Goal: Information Seeking & Learning: Find specific page/section

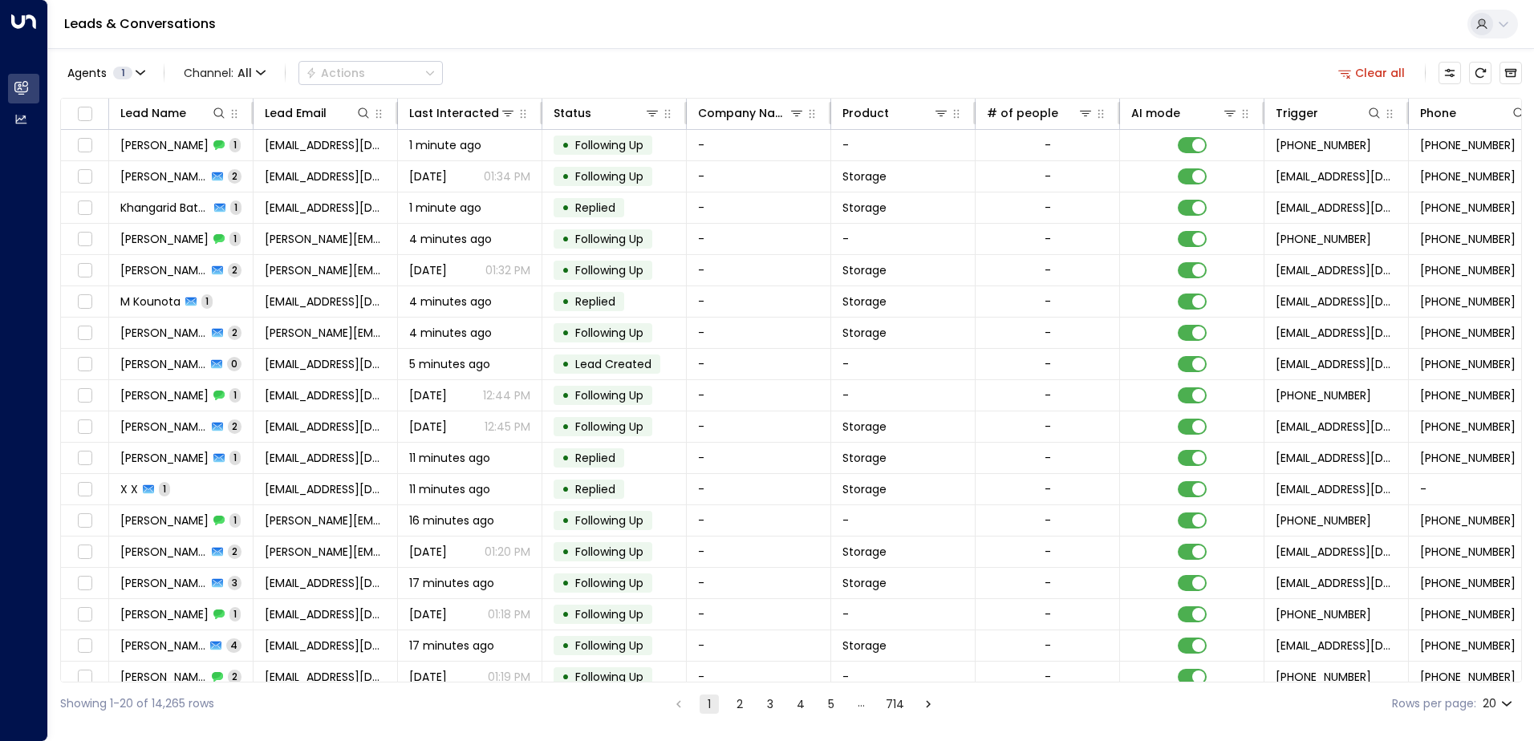
scroll to position [0, 183]
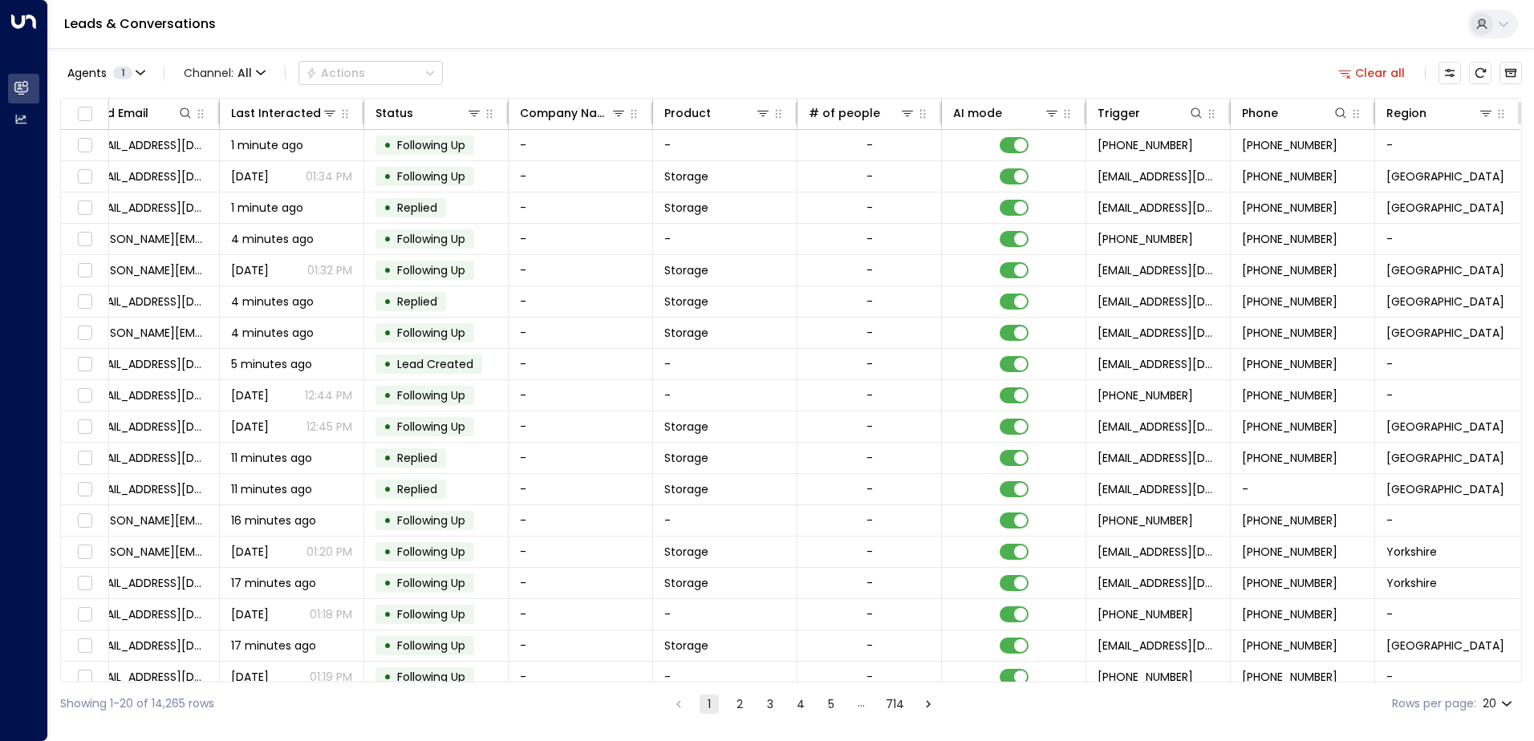
click at [1401, 74] on button "Clear all" at bounding box center [1372, 73] width 80 height 22
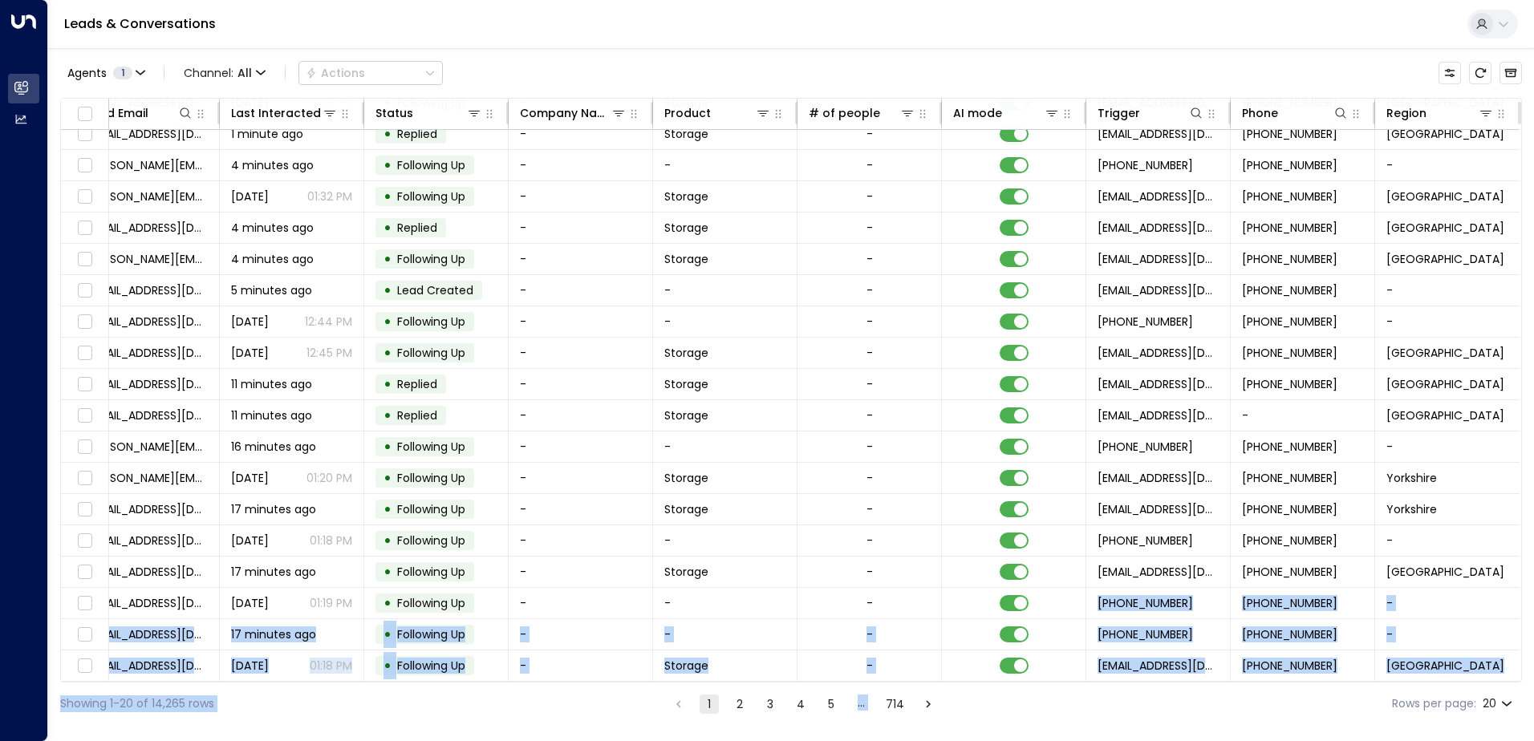
drag, startPoint x: 1044, startPoint y: 682, endPoint x: 1311, endPoint y: 683, distance: 267.9
click at [1311, 683] on div "Agents 1 Channel: All Actions Lead Name Lead Email Last Interacted Status Compa…" at bounding box center [790, 386] width 1461 height 677
click at [1283, 703] on div "Showing 1-20 of 14,265 rows 1 2 3 4 5 … 714 Rows per page: 20 **" at bounding box center [790, 704] width 1461 height 43
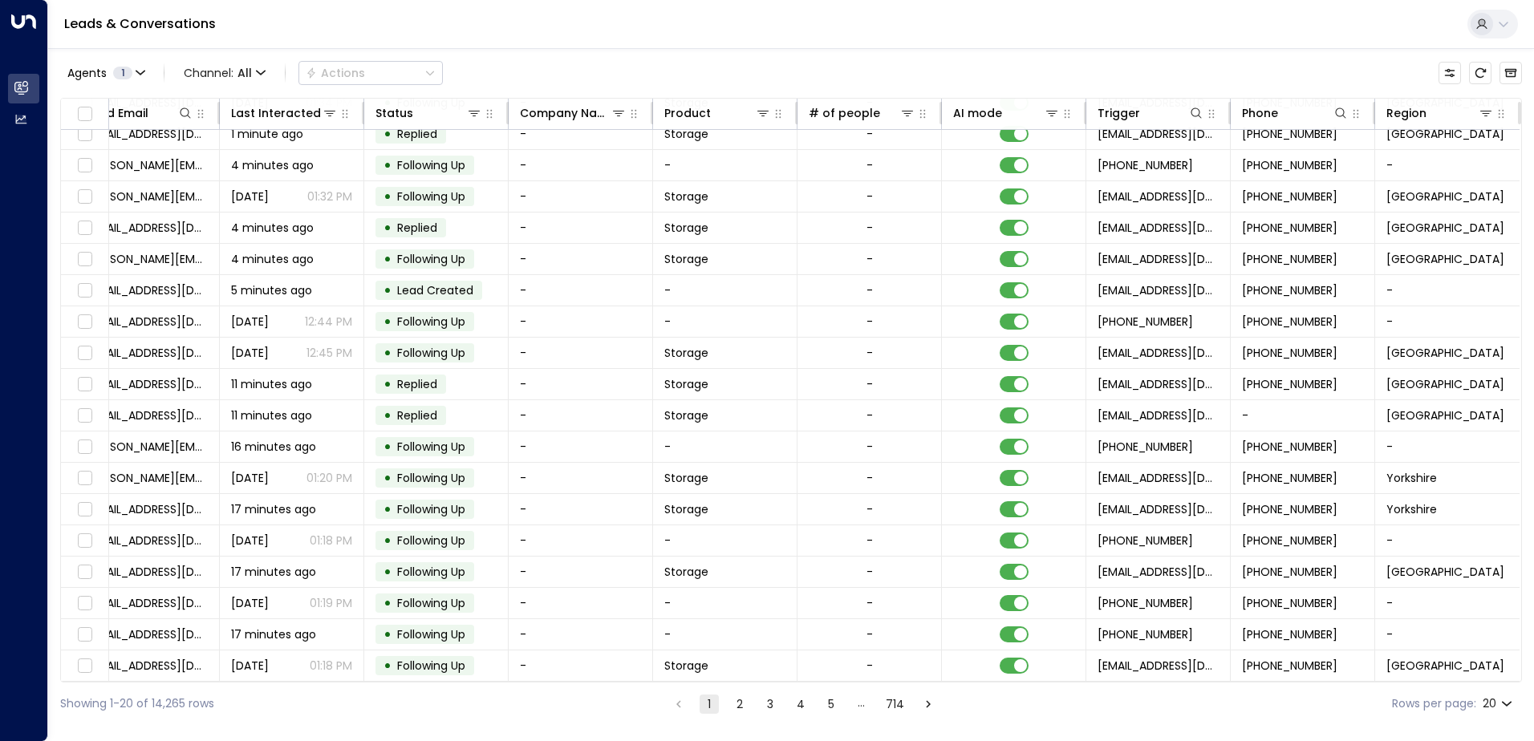
click at [1278, 704] on div "Showing 1-20 of 14,265 rows 1 2 3 4 5 … 714 Rows per page: 20 **" at bounding box center [790, 704] width 1461 height 43
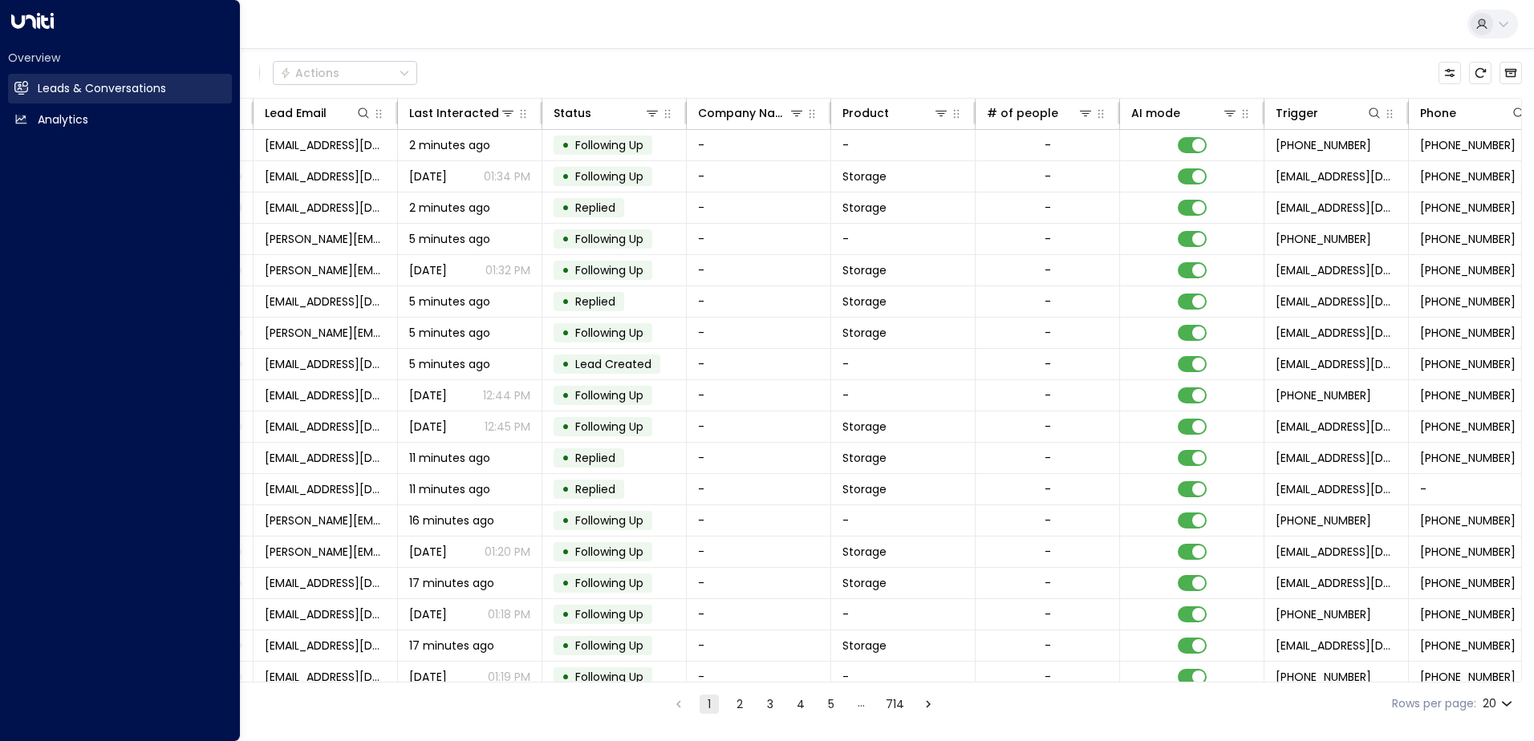
click at [75, 89] on h2 "Leads & Conversations" at bounding box center [102, 88] width 128 height 17
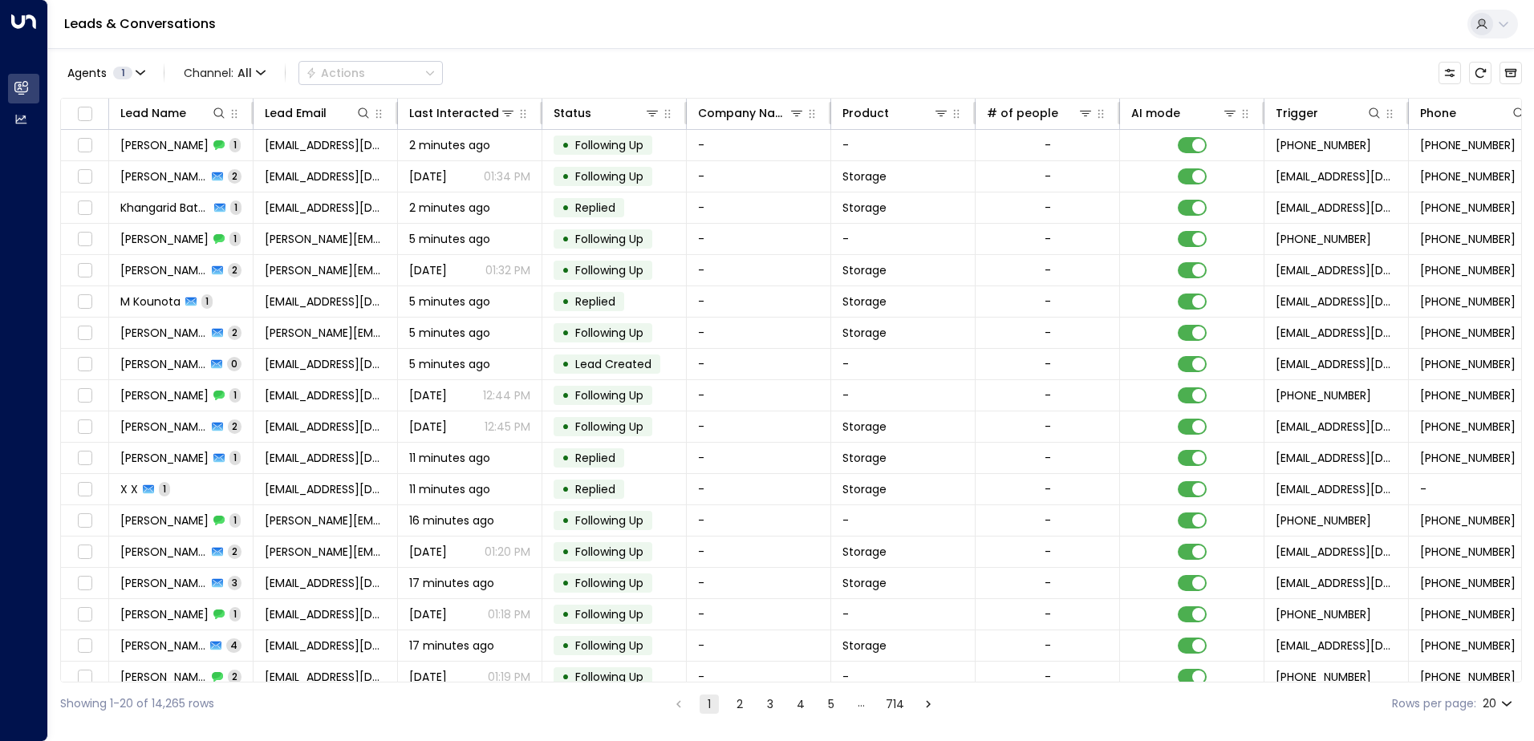
scroll to position [0, 183]
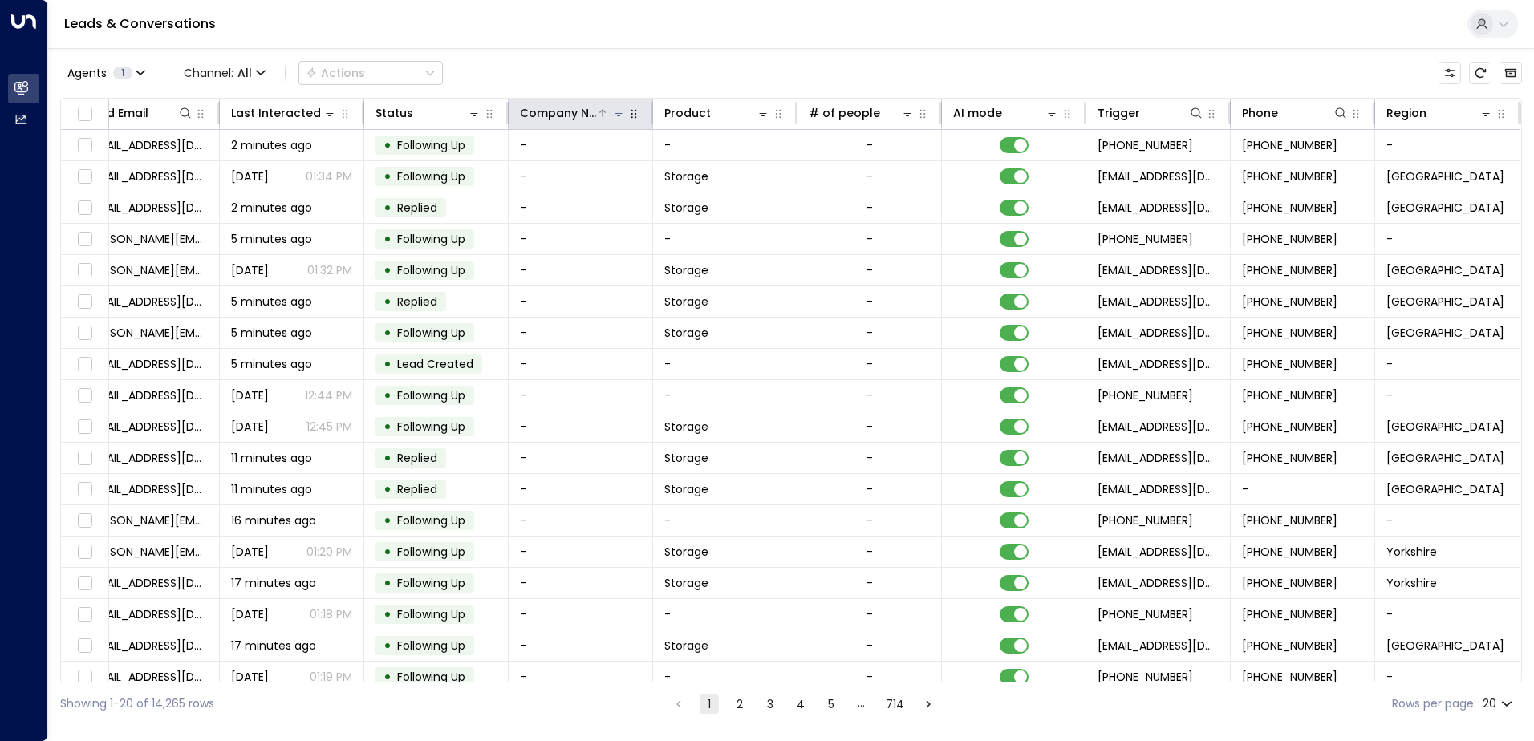
click at [614, 114] on icon at bounding box center [618, 114] width 11 height 6
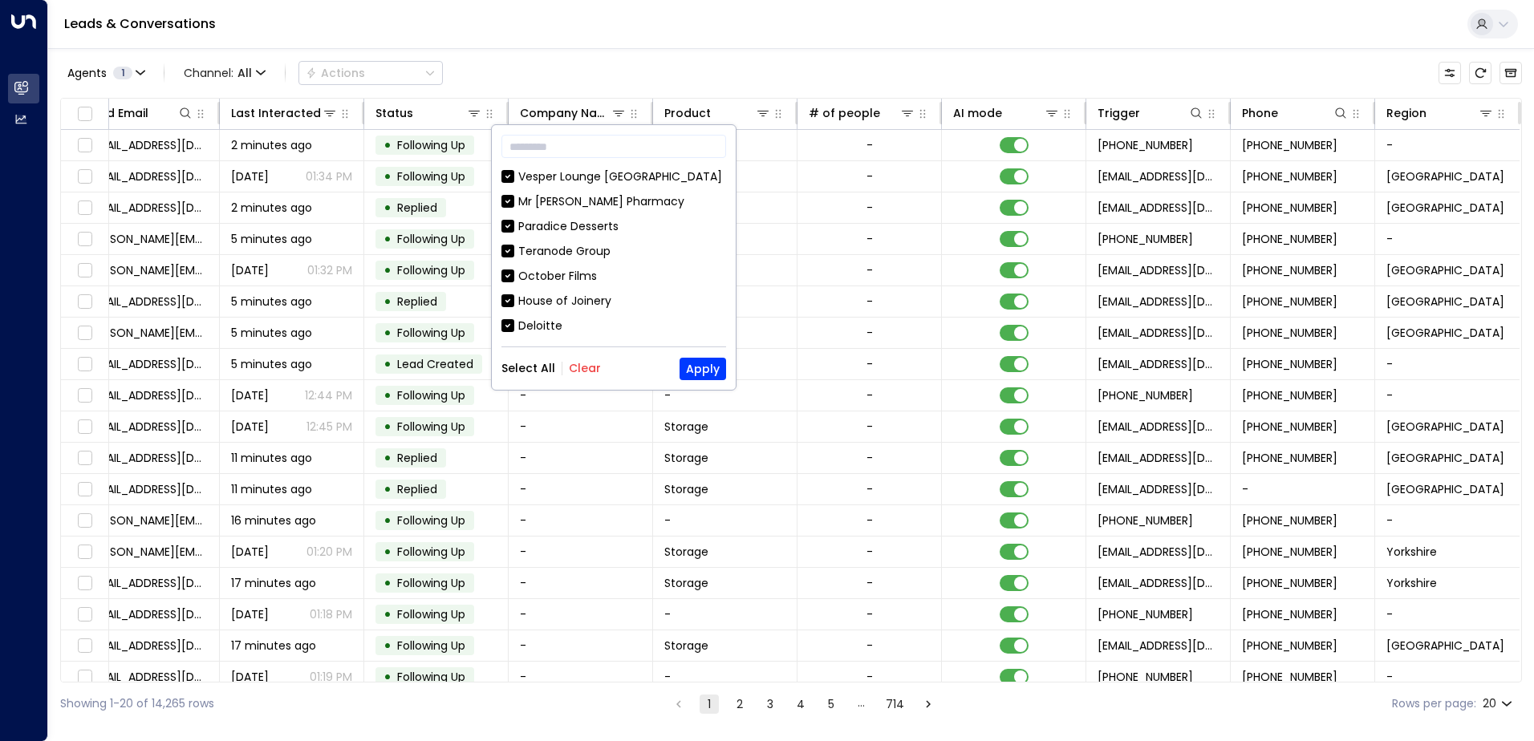
click at [899, 4] on div "Leads & Conversations" at bounding box center [791, 24] width 1486 height 49
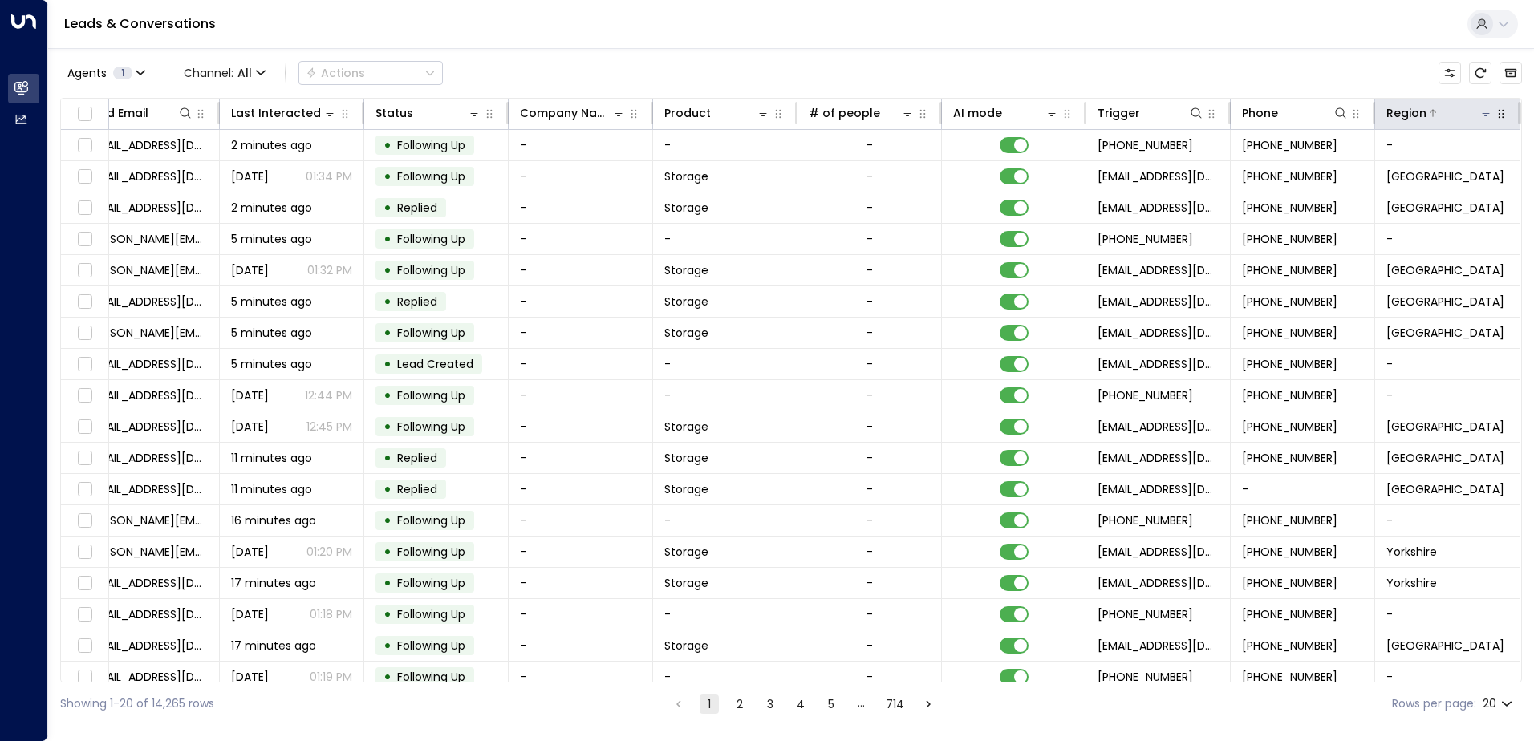
click at [1484, 116] on icon at bounding box center [1485, 113] width 13 height 13
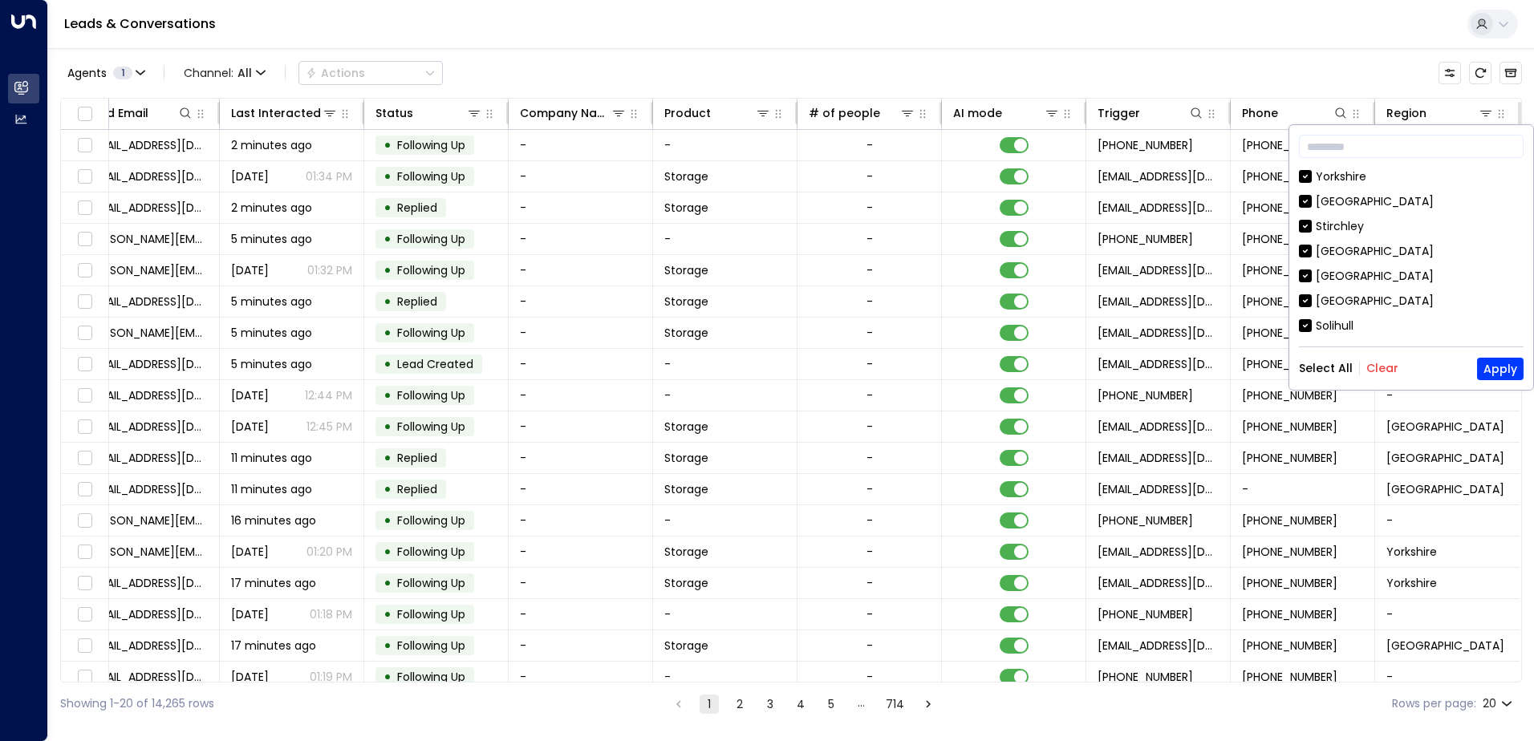
click at [1377, 367] on button "Clear" at bounding box center [1382, 368] width 32 height 13
click at [1358, 246] on div "[GEOGRAPHIC_DATA]" at bounding box center [1374, 251] width 118 height 17
click at [1510, 368] on button "Apply" at bounding box center [1500, 369] width 47 height 22
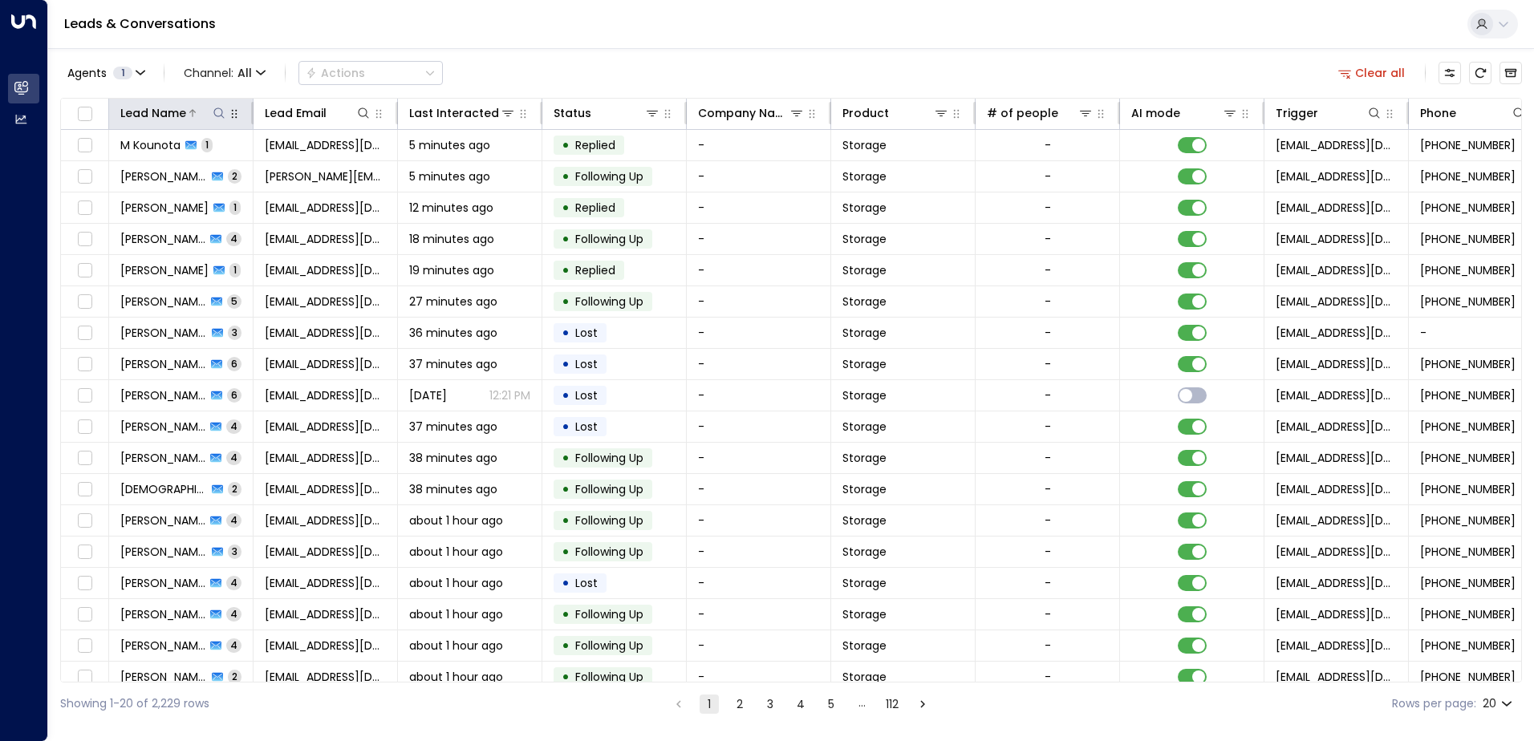
click at [223, 113] on icon at bounding box center [219, 113] width 13 height 13
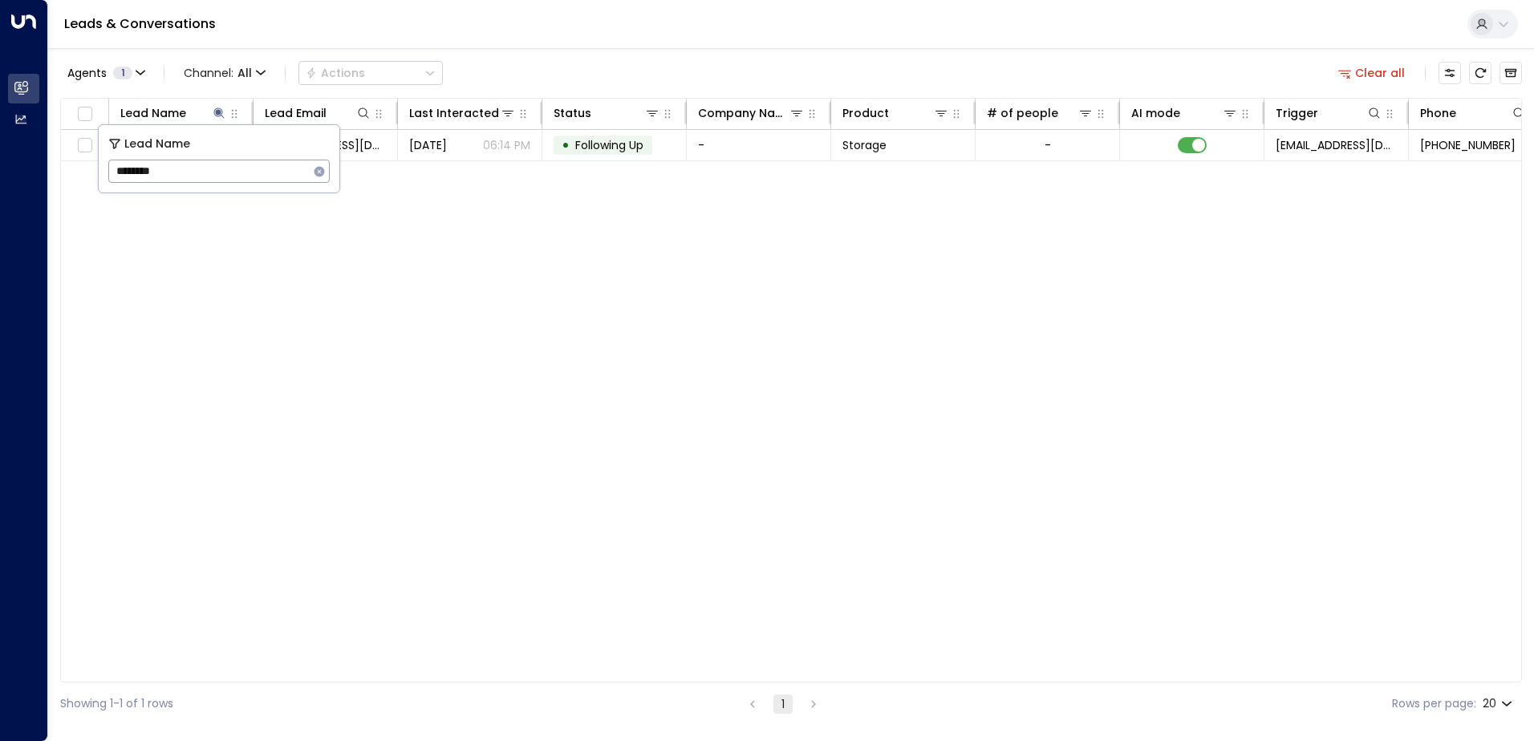
click at [120, 168] on input "********" at bounding box center [208, 171] width 201 height 30
type input "********"
click at [545, 376] on div "Lead Name Lead Email Last Interacted Status Company Name Product # of people AI…" at bounding box center [790, 390] width 1461 height 585
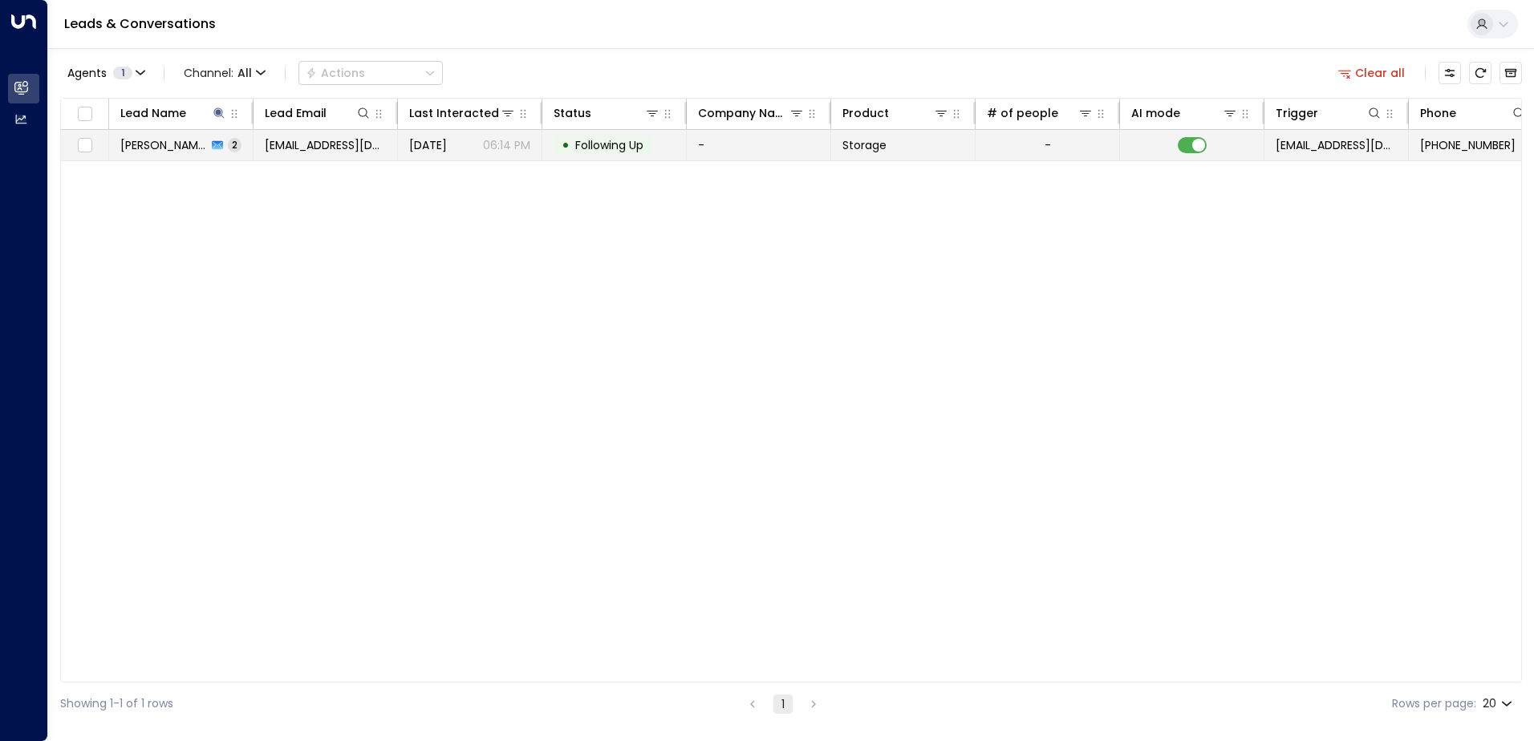
click at [197, 152] on span "[PERSON_NAME]" at bounding box center [163, 145] width 87 height 16
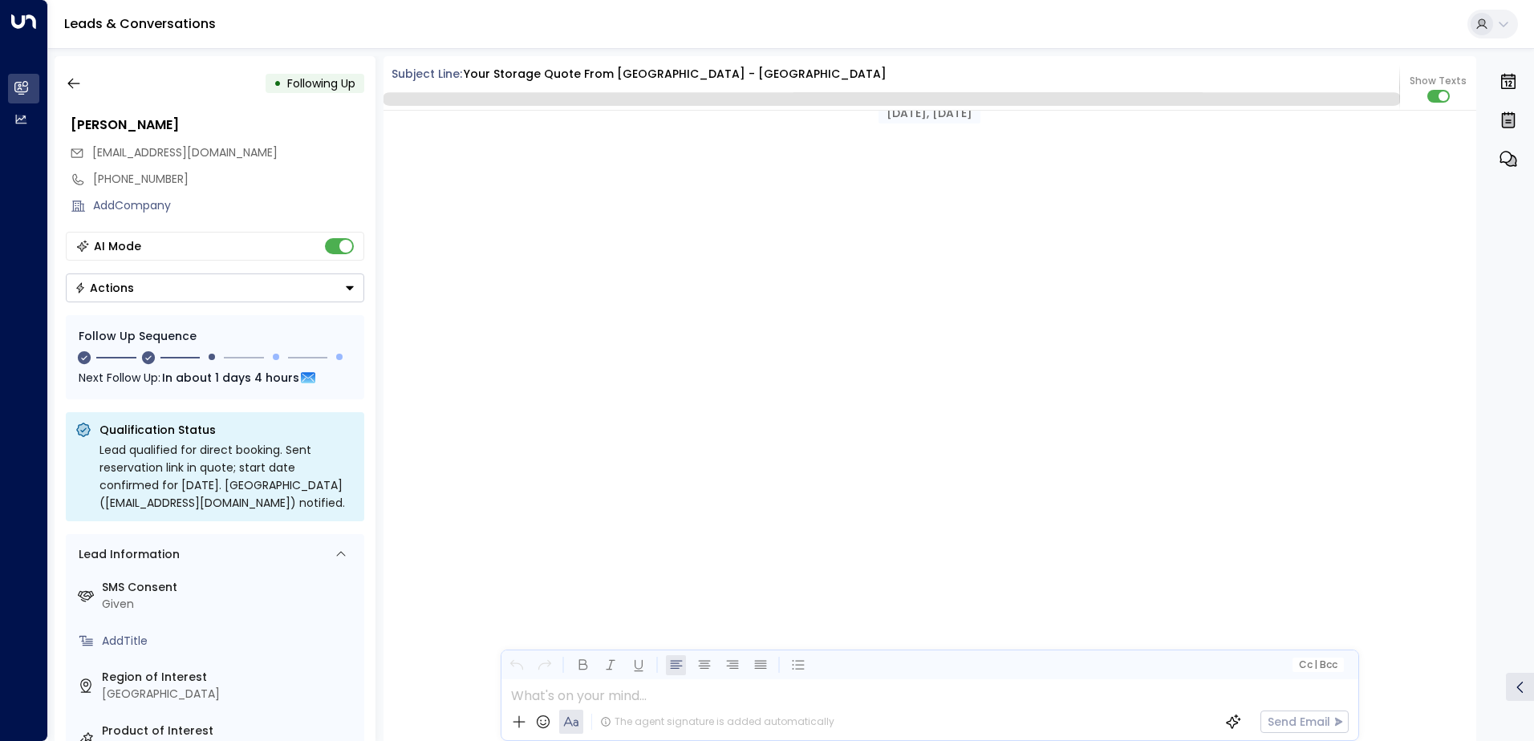
scroll to position [1683, 0]
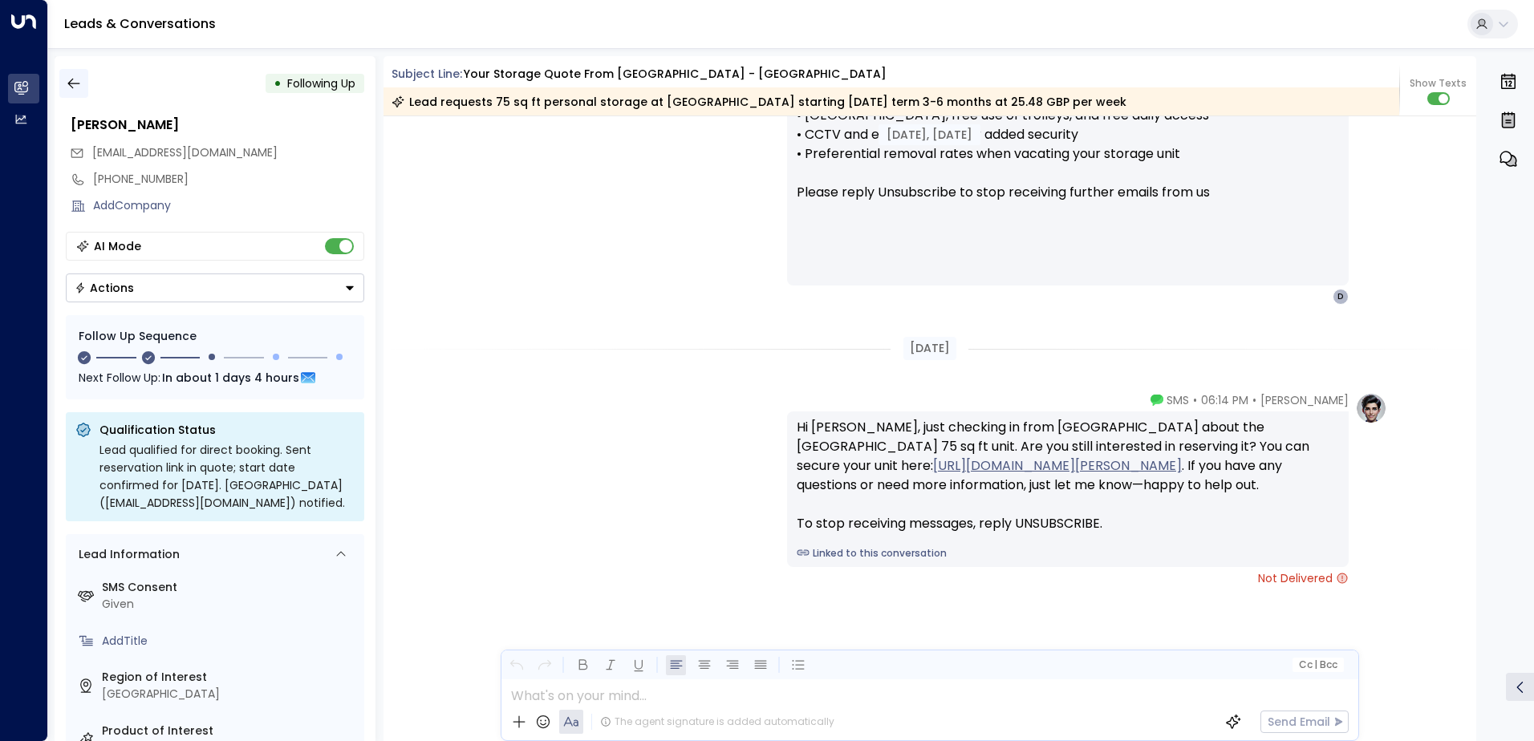
click at [69, 80] on icon "button" at bounding box center [74, 83] width 16 height 16
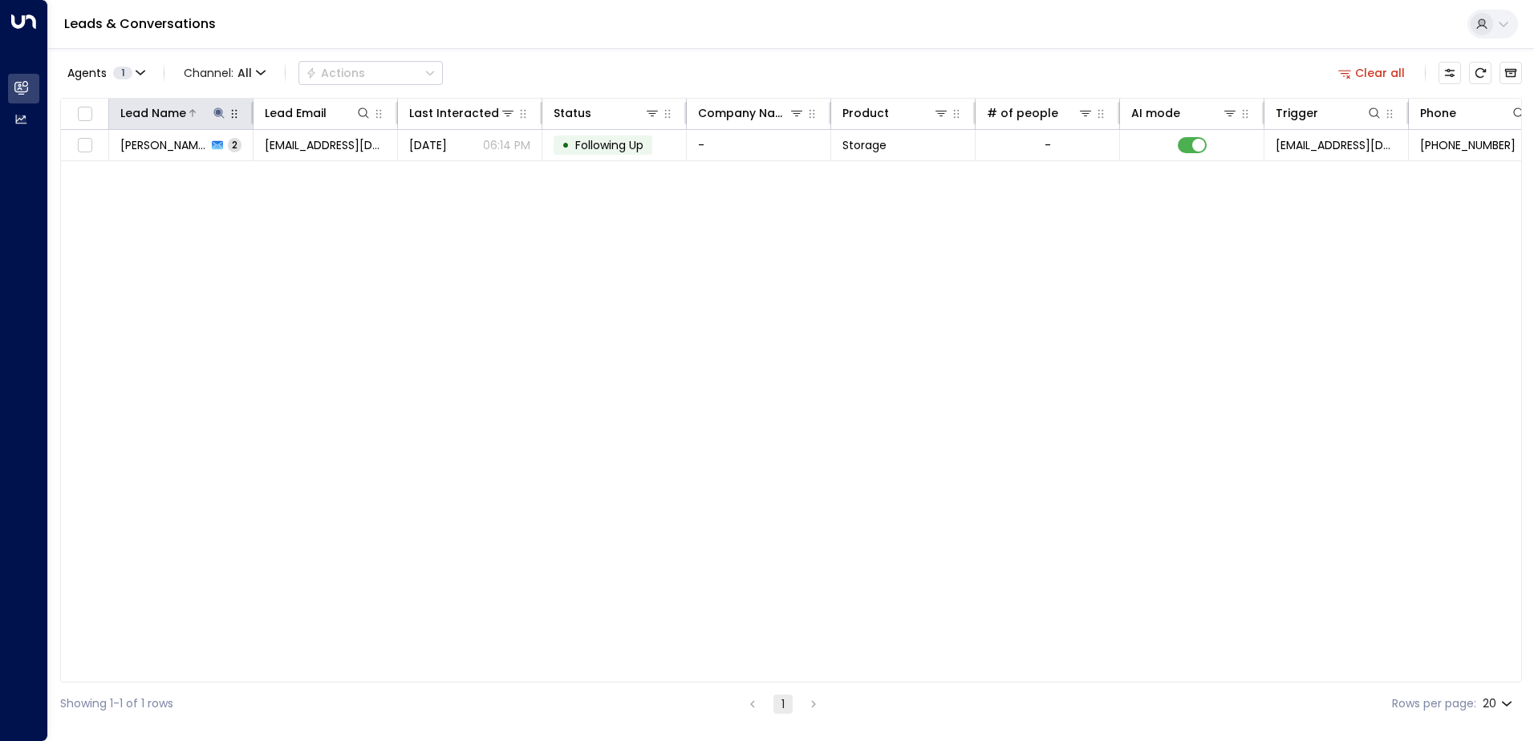
click at [213, 116] on icon at bounding box center [219, 113] width 13 height 13
click at [314, 174] on icon "button" at bounding box center [319, 171] width 13 height 13
click at [349, 315] on div "Lead Name Lead Email Last Interacted Status Company Name Product # of people AI…" at bounding box center [790, 390] width 1461 height 585
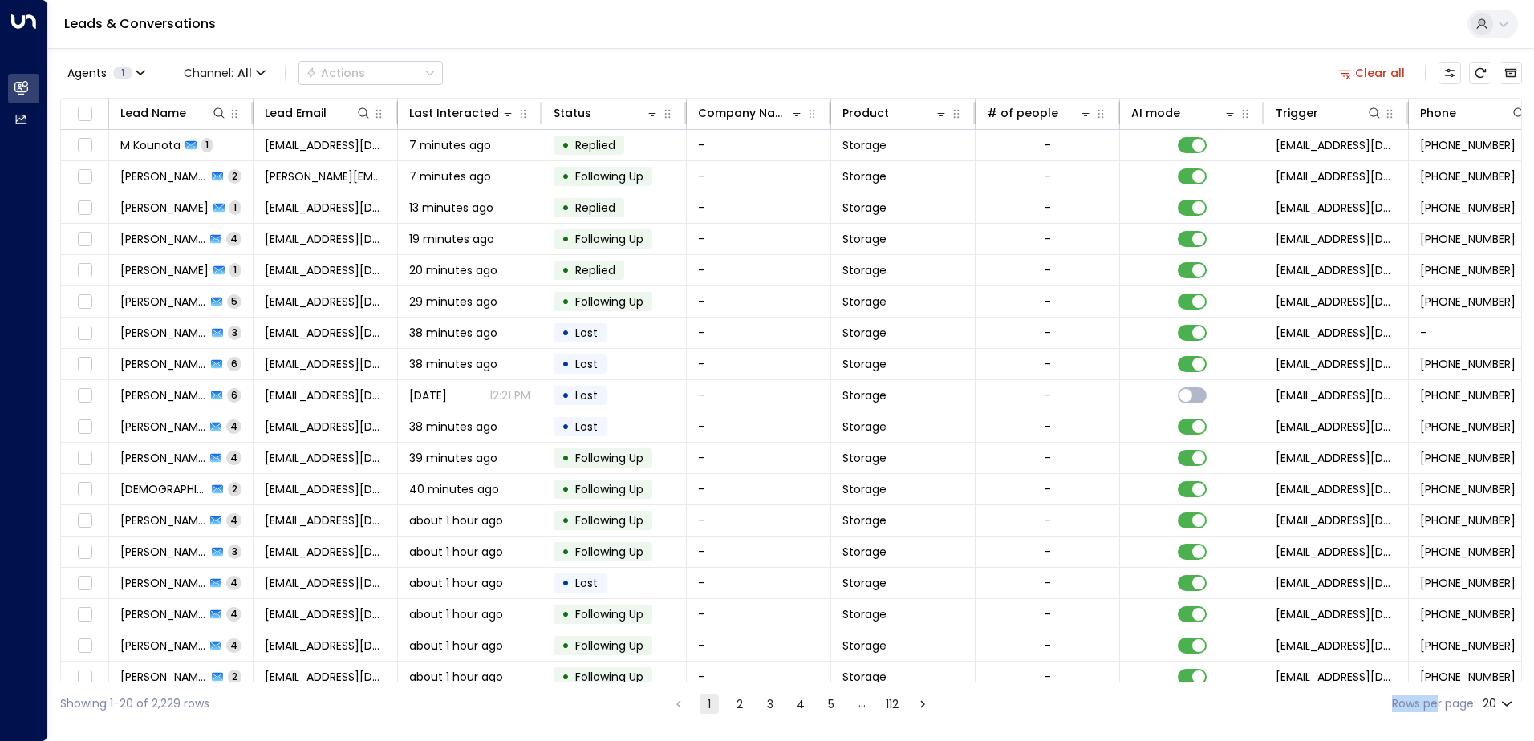
drag, startPoint x: 1060, startPoint y: 683, endPoint x: 1434, endPoint y: 703, distance: 375.1
click at [1434, 703] on div "Showing 1-20 of 2,229 rows 1 2 3 4 5 … 112 Rows per page: 20 **" at bounding box center [790, 704] width 1461 height 43
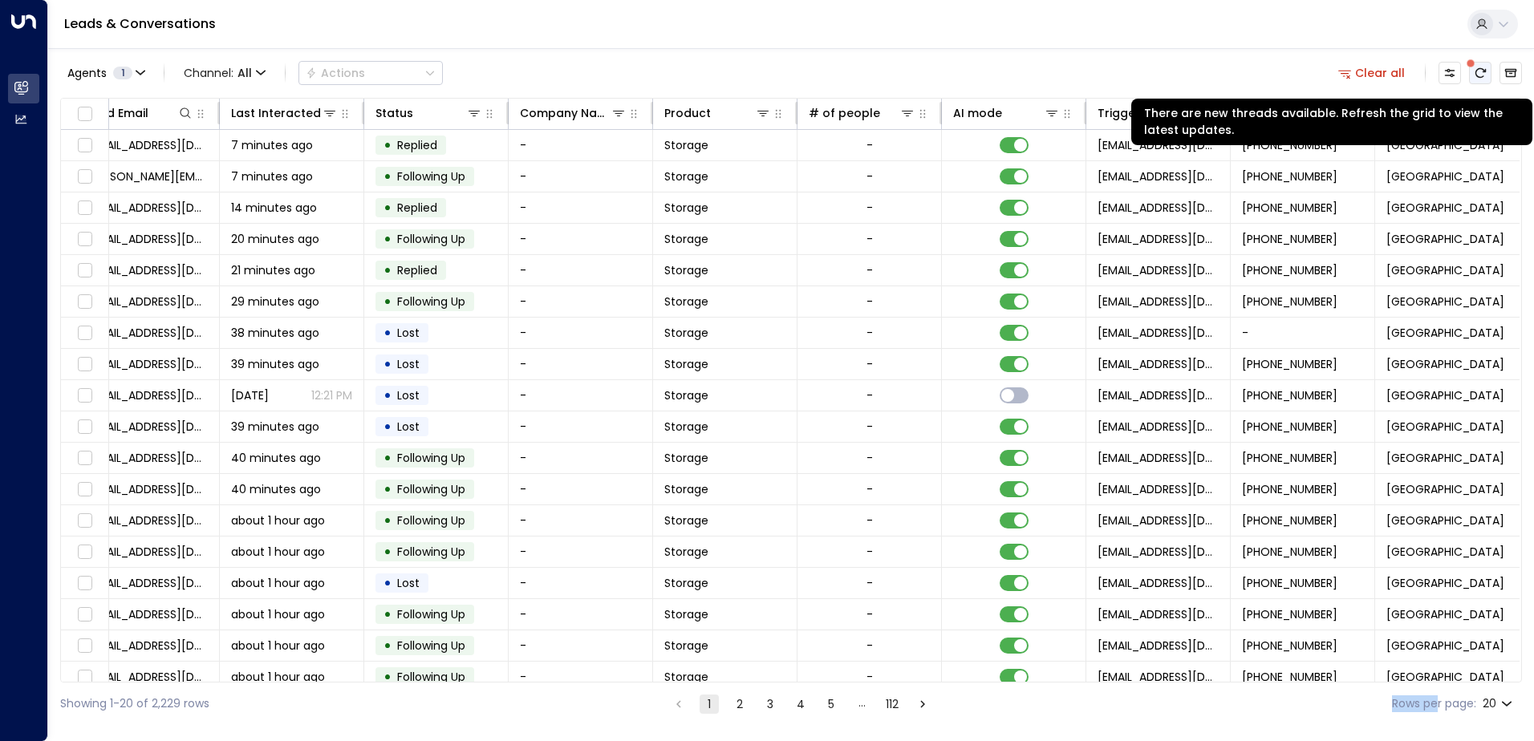
click at [1480, 71] on icon "There are new threads available. Refresh the grid to view the latest updates." at bounding box center [1479, 73] width 13 height 13
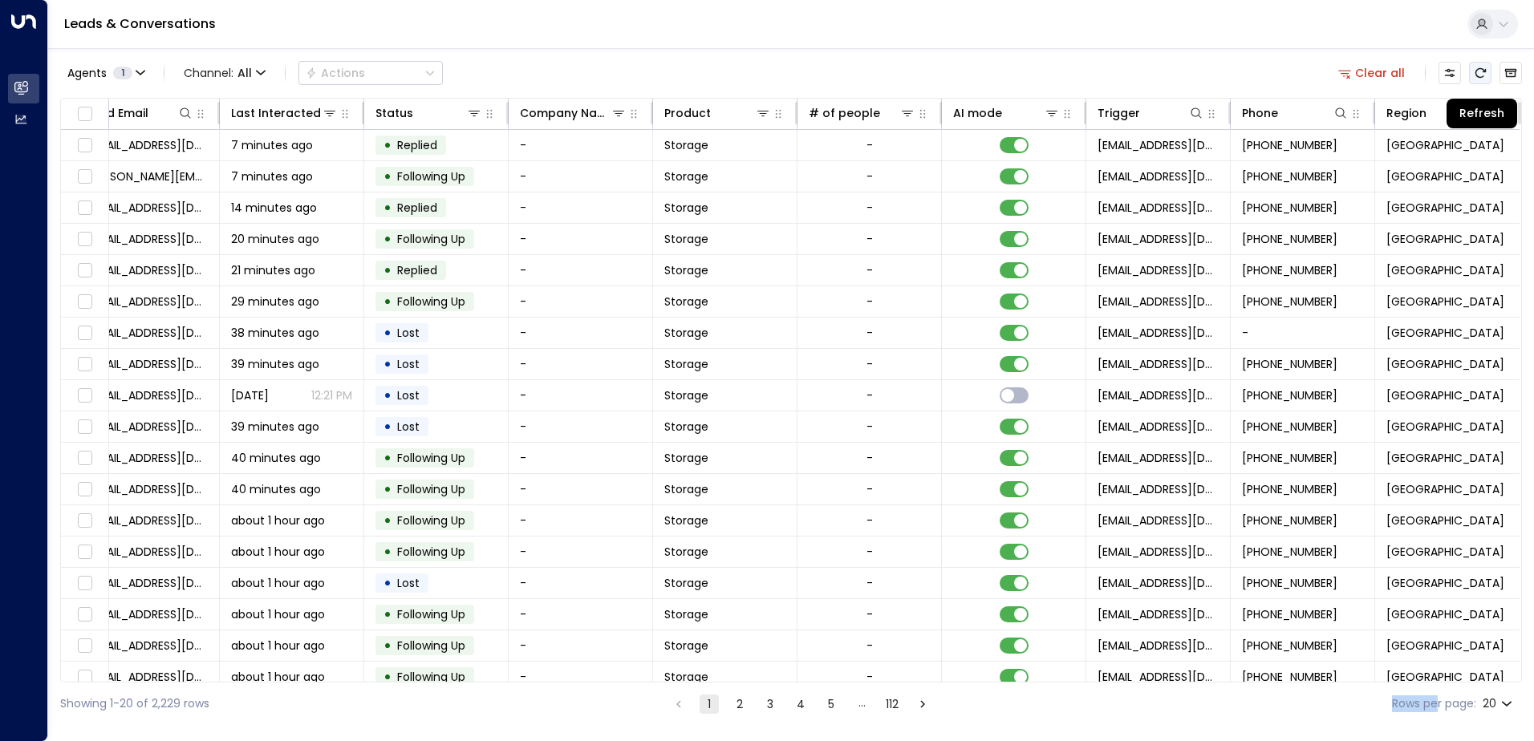
click at [1481, 70] on icon "Refresh" at bounding box center [1479, 73] width 13 height 13
click at [1510, 75] on icon "Archived Leads" at bounding box center [1510, 73] width 13 height 13
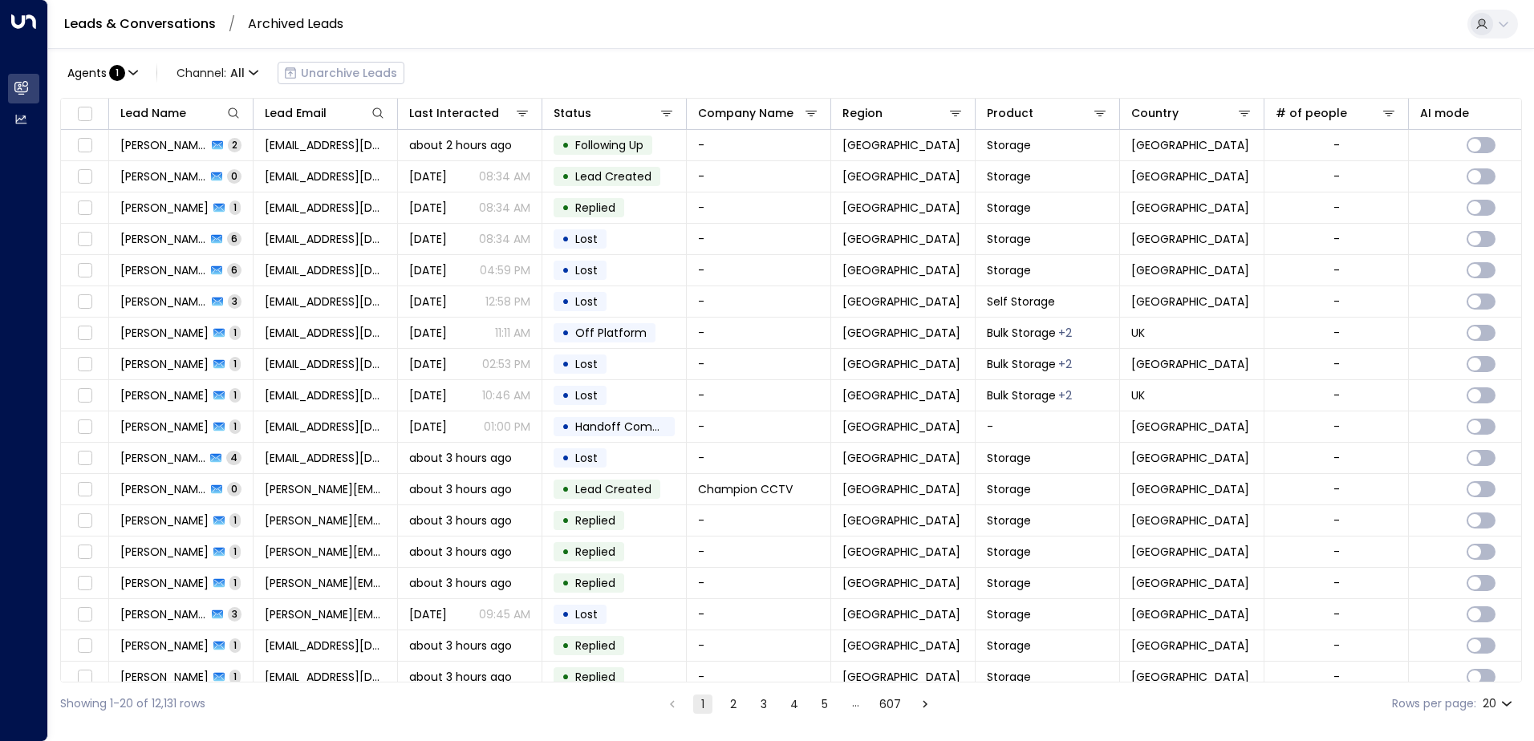
scroll to position [0, 614]
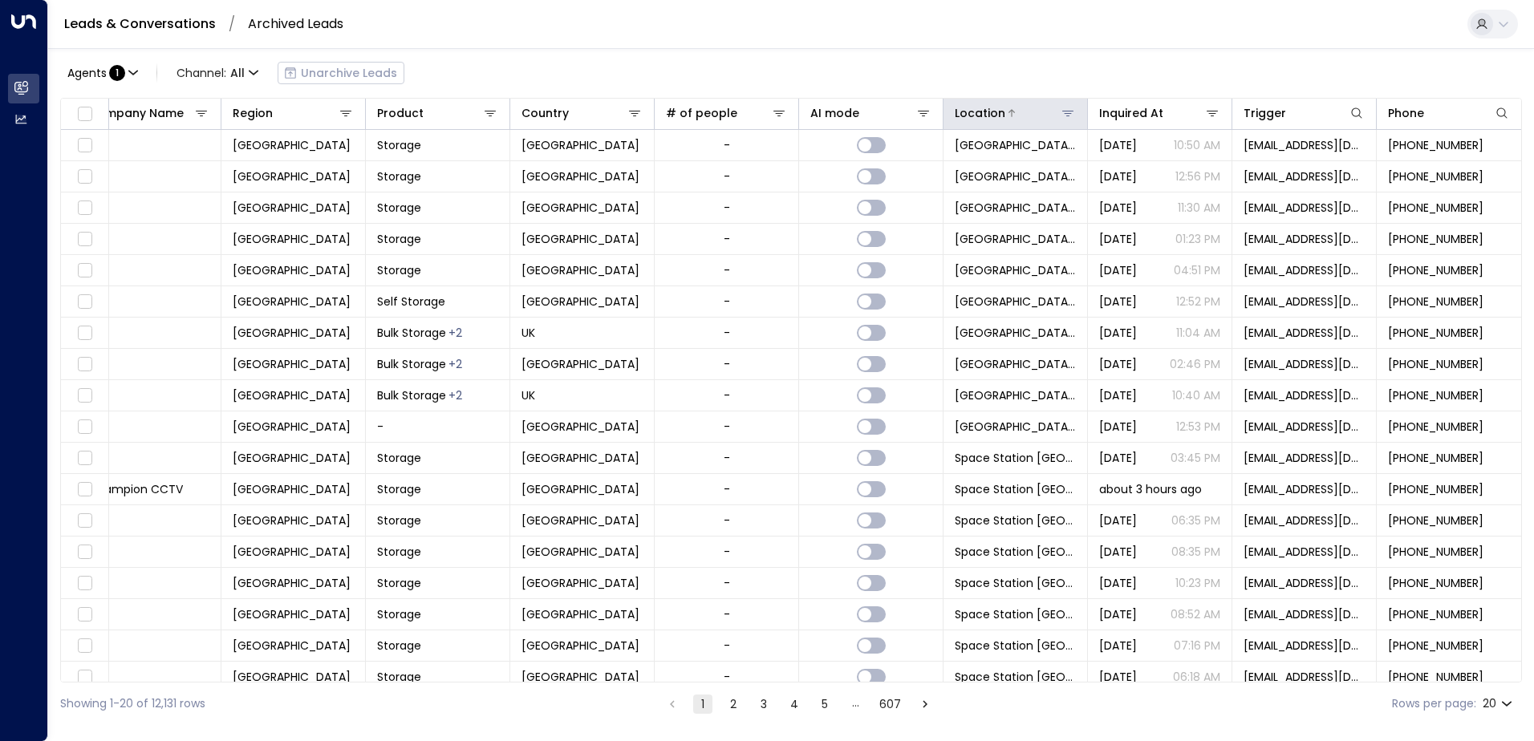
click at [1062, 111] on icon at bounding box center [1067, 114] width 11 height 6
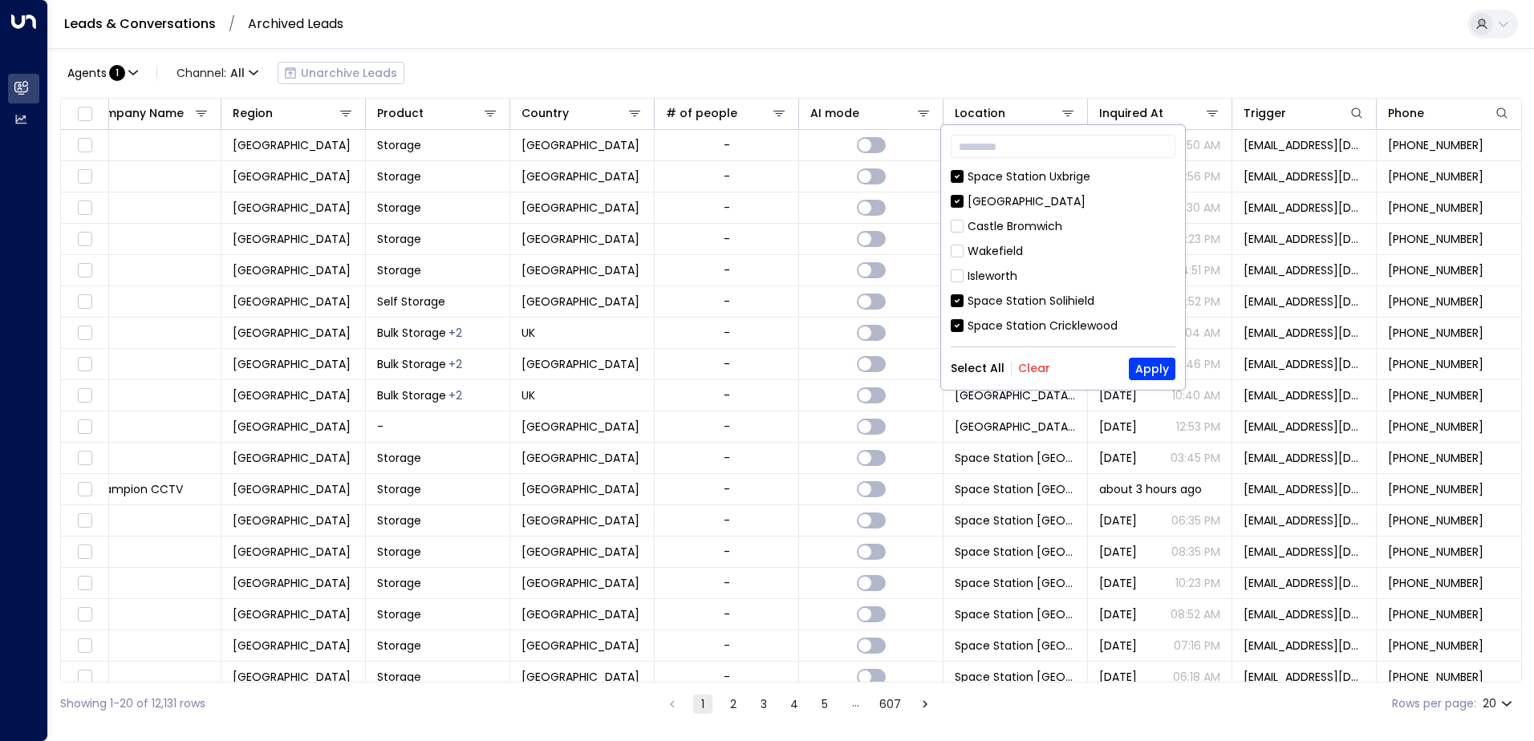
click at [1033, 372] on button "Clear" at bounding box center [1034, 368] width 32 height 13
click at [1034, 193] on div "[GEOGRAPHIC_DATA]" at bounding box center [1026, 201] width 118 height 17
click at [1020, 257] on div "Hall Green" at bounding box center [995, 265] width 57 height 17
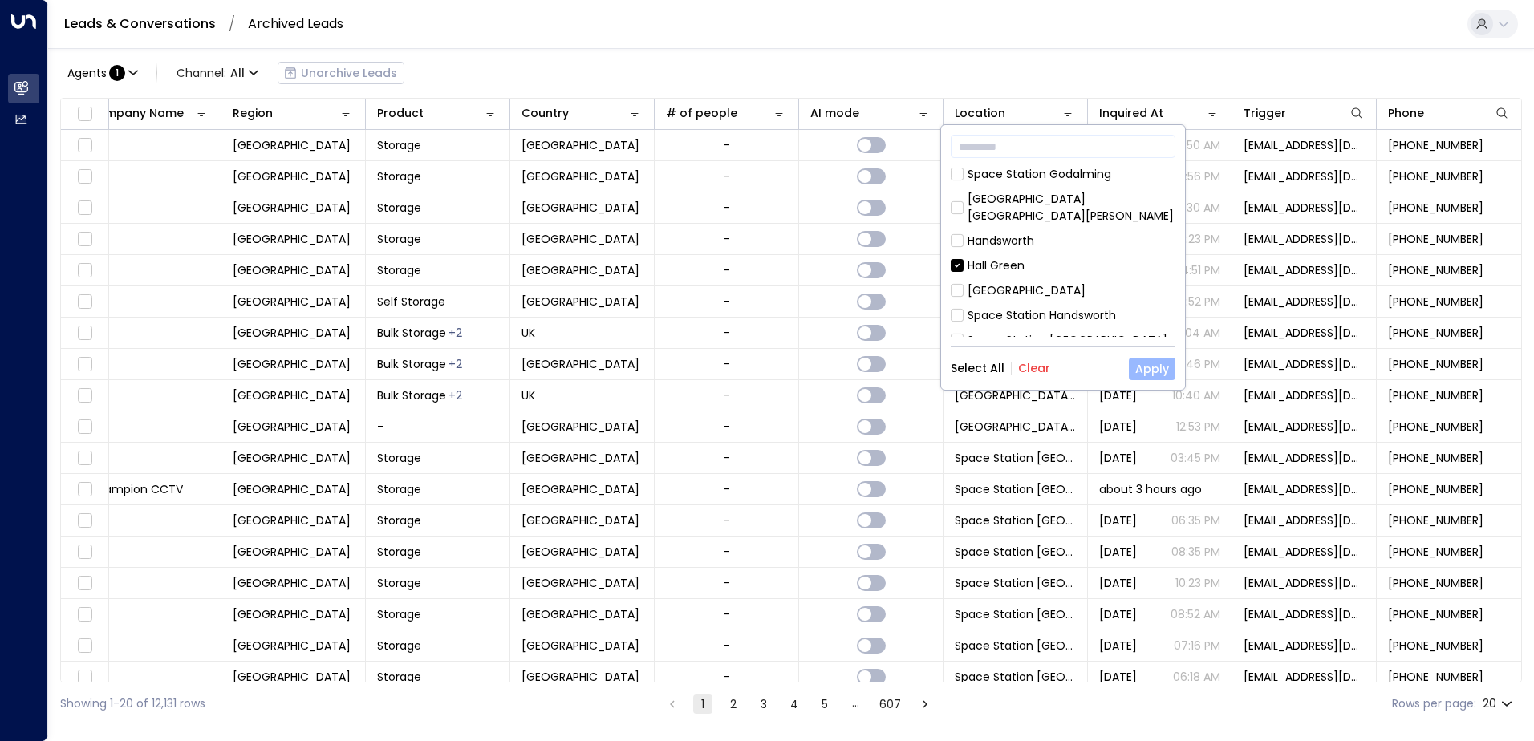
click at [1140, 373] on button "Apply" at bounding box center [1152, 369] width 47 height 22
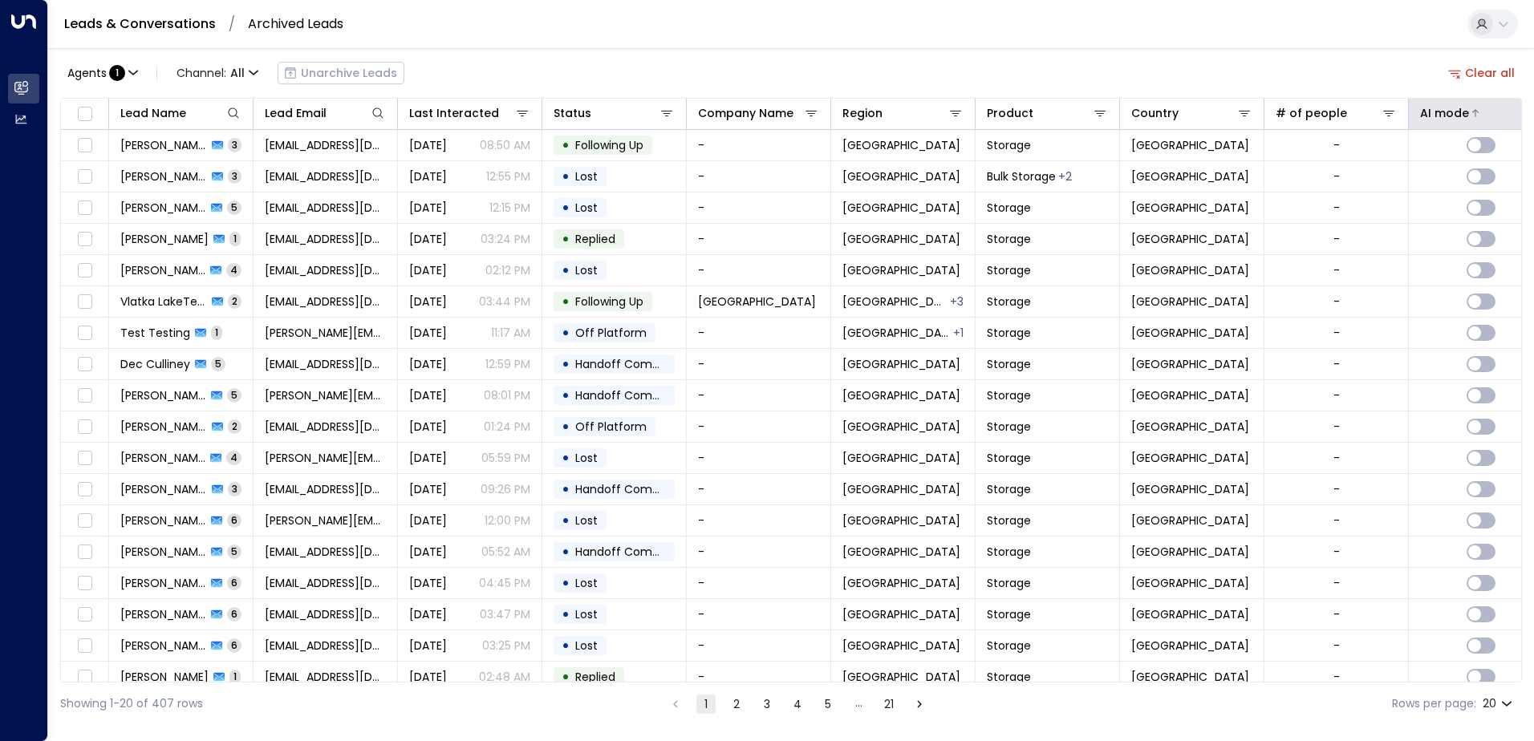
click at [1457, 114] on div "AI mode" at bounding box center [1444, 112] width 49 height 19
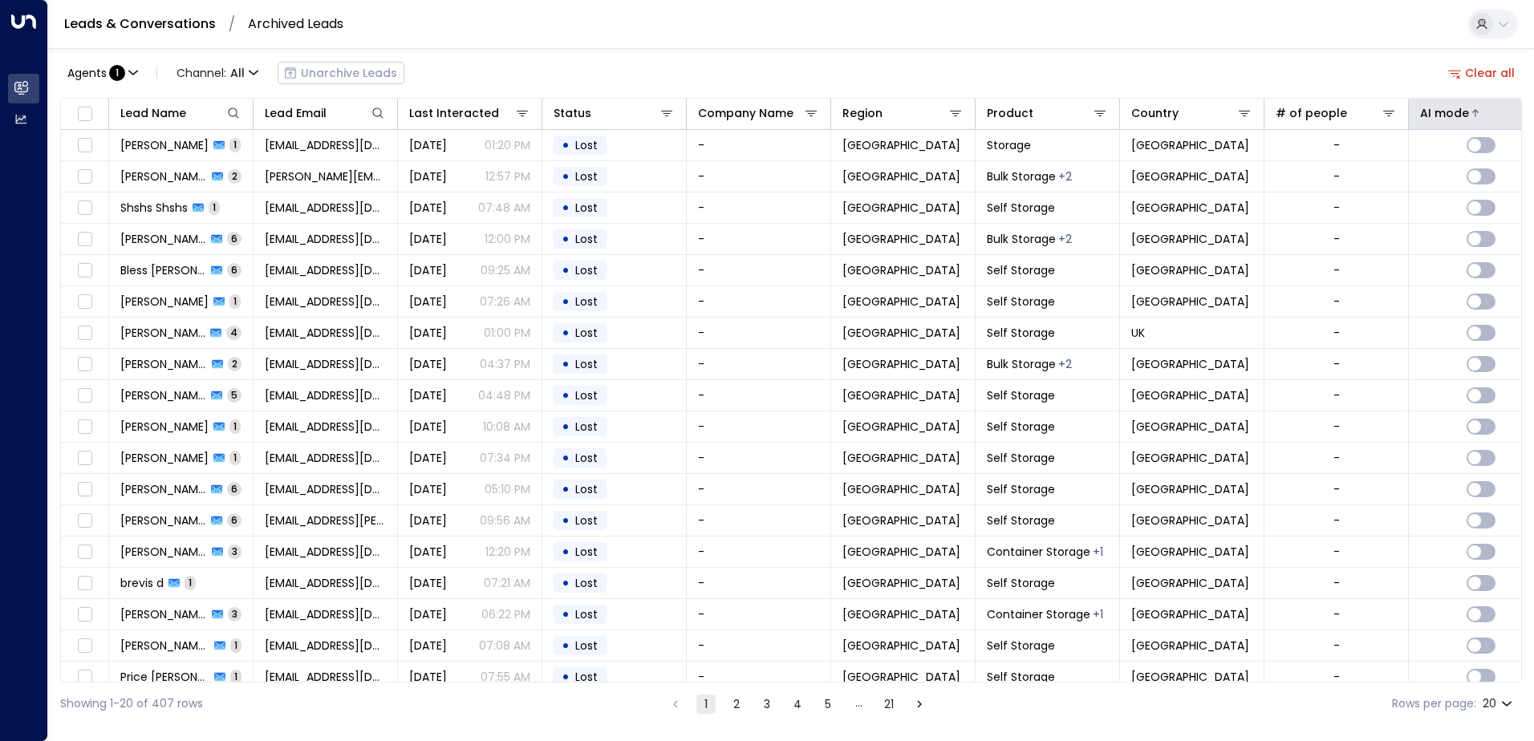
click at [1457, 114] on div "AI mode" at bounding box center [1444, 112] width 49 height 19
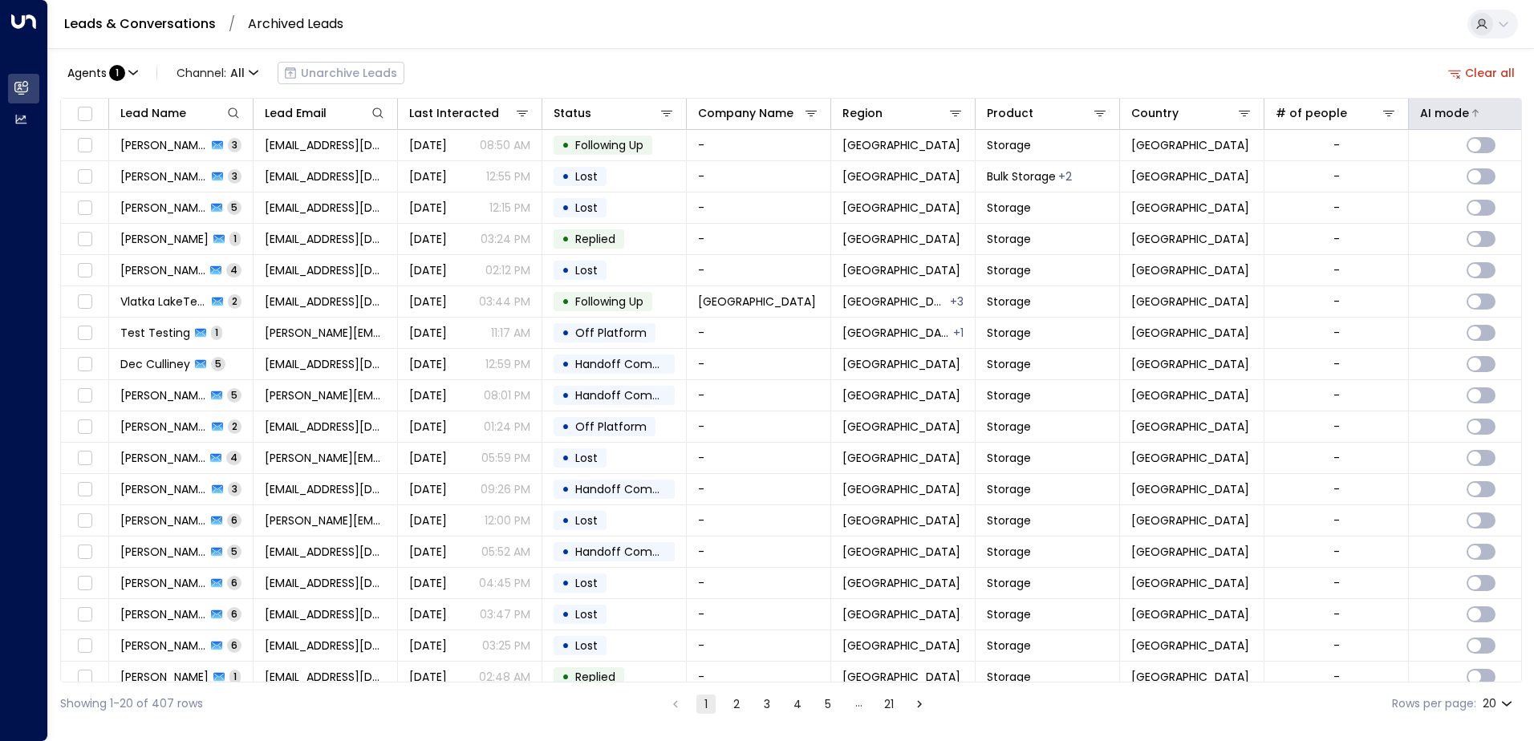
click at [1457, 114] on div "AI mode" at bounding box center [1444, 112] width 49 height 19
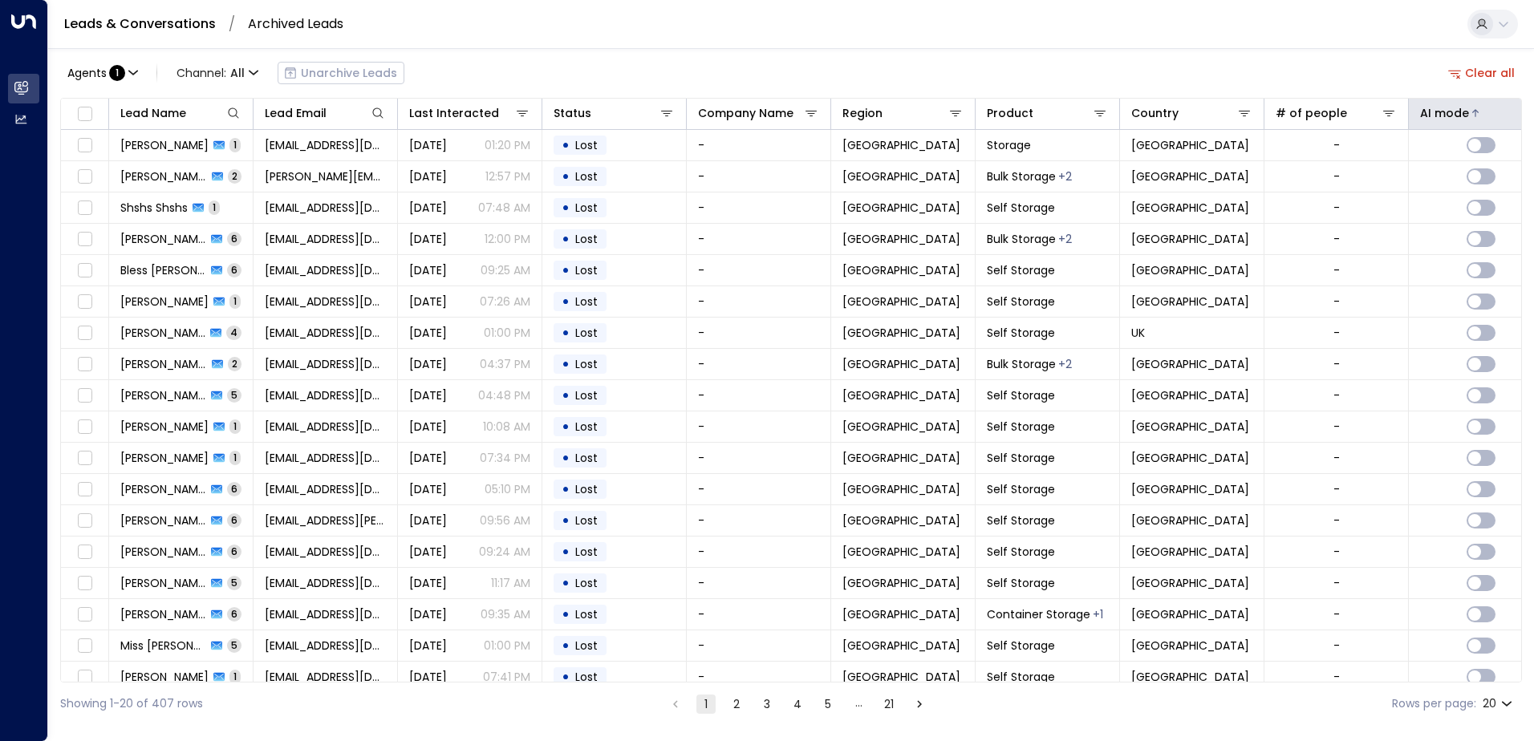
click at [1454, 118] on div "AI mode" at bounding box center [1444, 112] width 49 height 19
click at [116, 76] on span "1" at bounding box center [117, 73] width 16 height 16
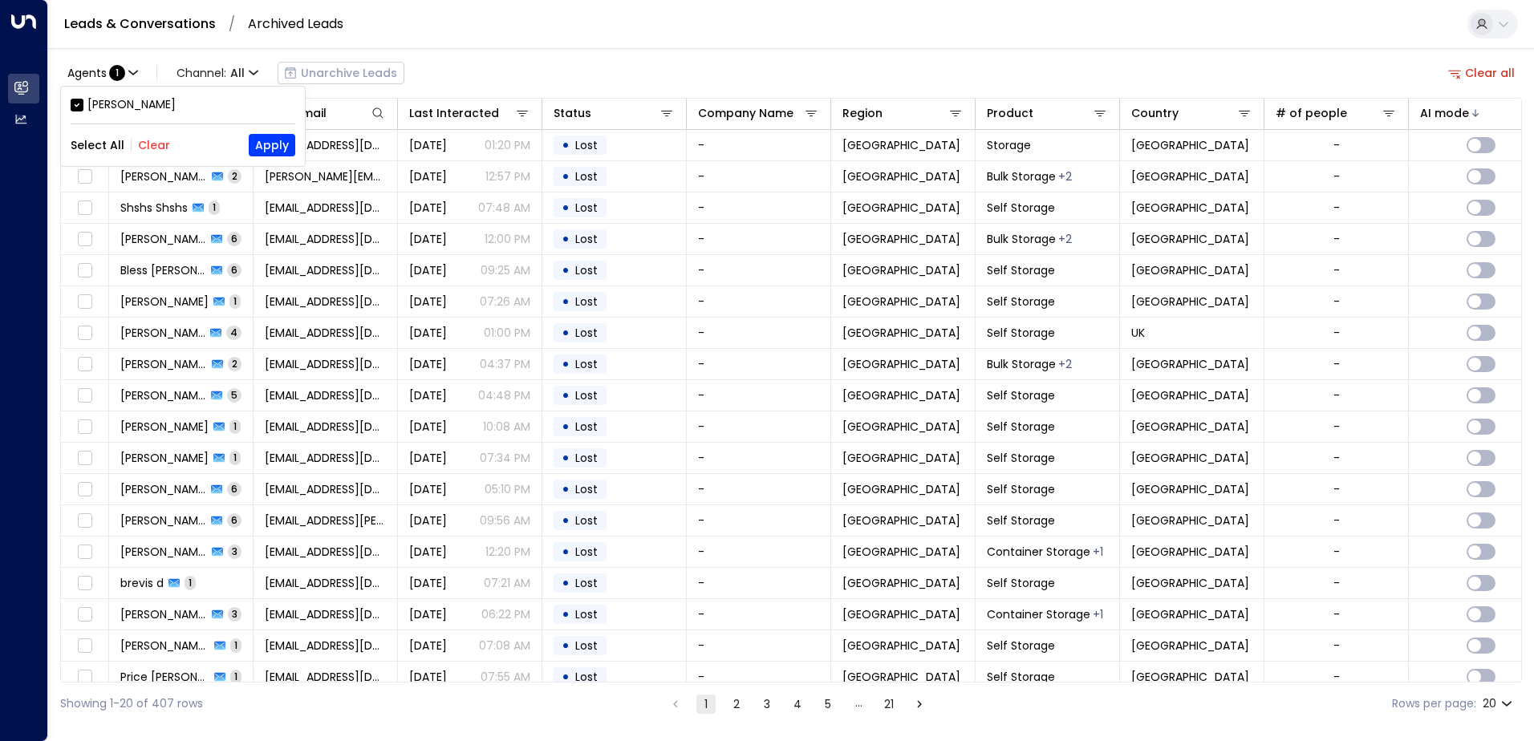
click at [345, 26] on div at bounding box center [767, 370] width 1534 height 741
click at [287, 22] on link "Archived Leads" at bounding box center [295, 23] width 95 height 18
click at [181, 22] on link "Leads & Conversations" at bounding box center [140, 23] width 152 height 18
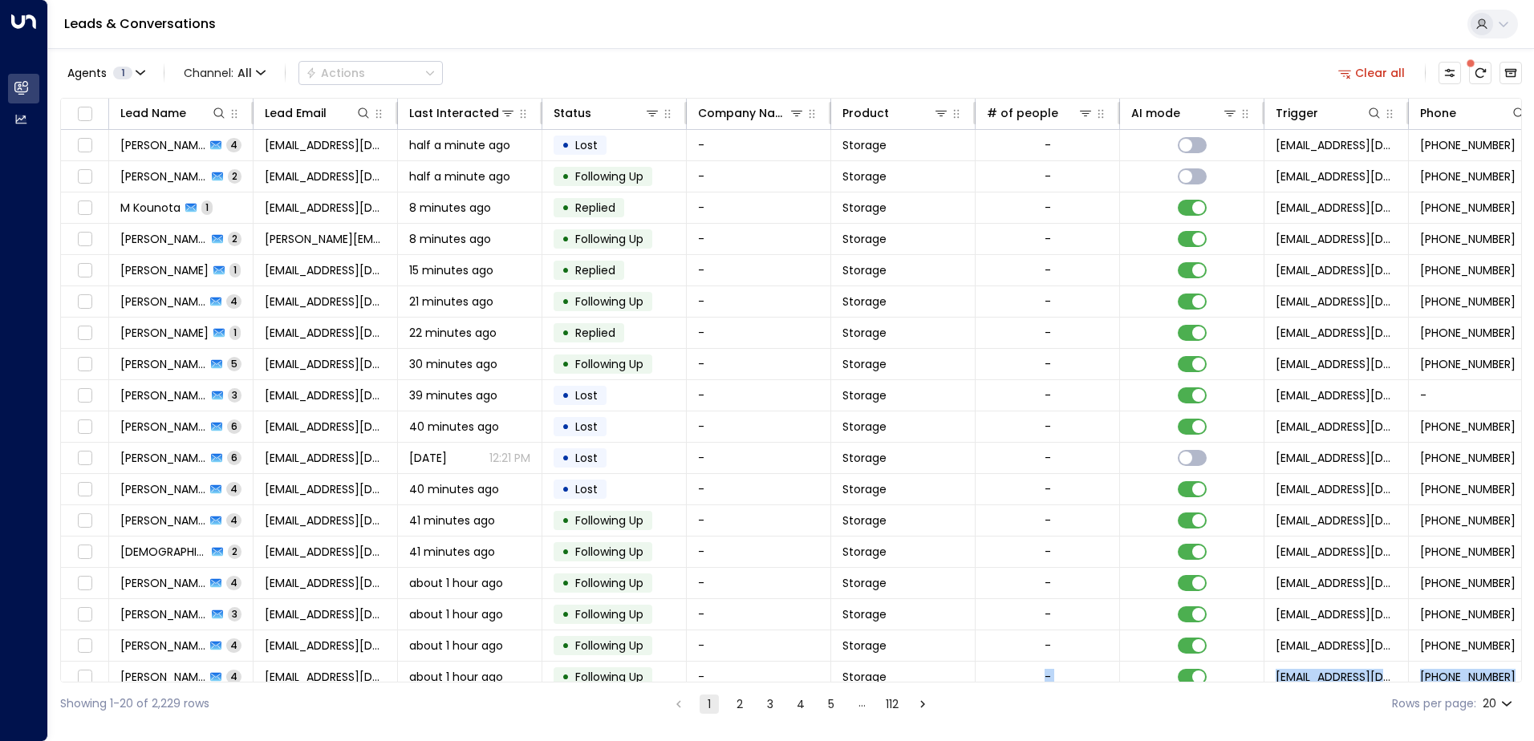
scroll to position [79, 0]
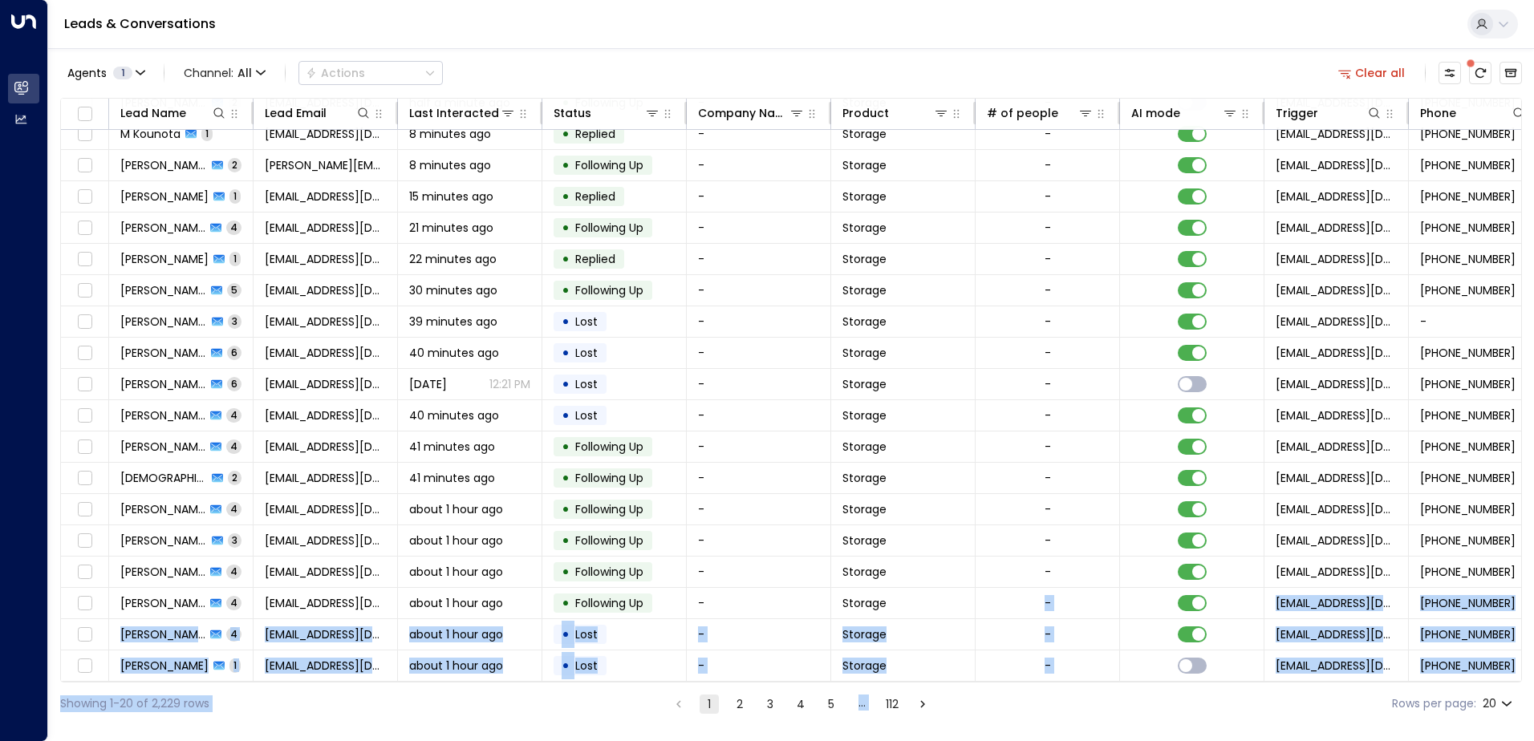
drag, startPoint x: 1007, startPoint y: 682, endPoint x: 1218, endPoint y: 688, distance: 210.3
click at [1218, 688] on div "Agents 1 Channel: All Actions Clear all Lead Name Lead Email Last Interacted St…" at bounding box center [790, 386] width 1461 height 677
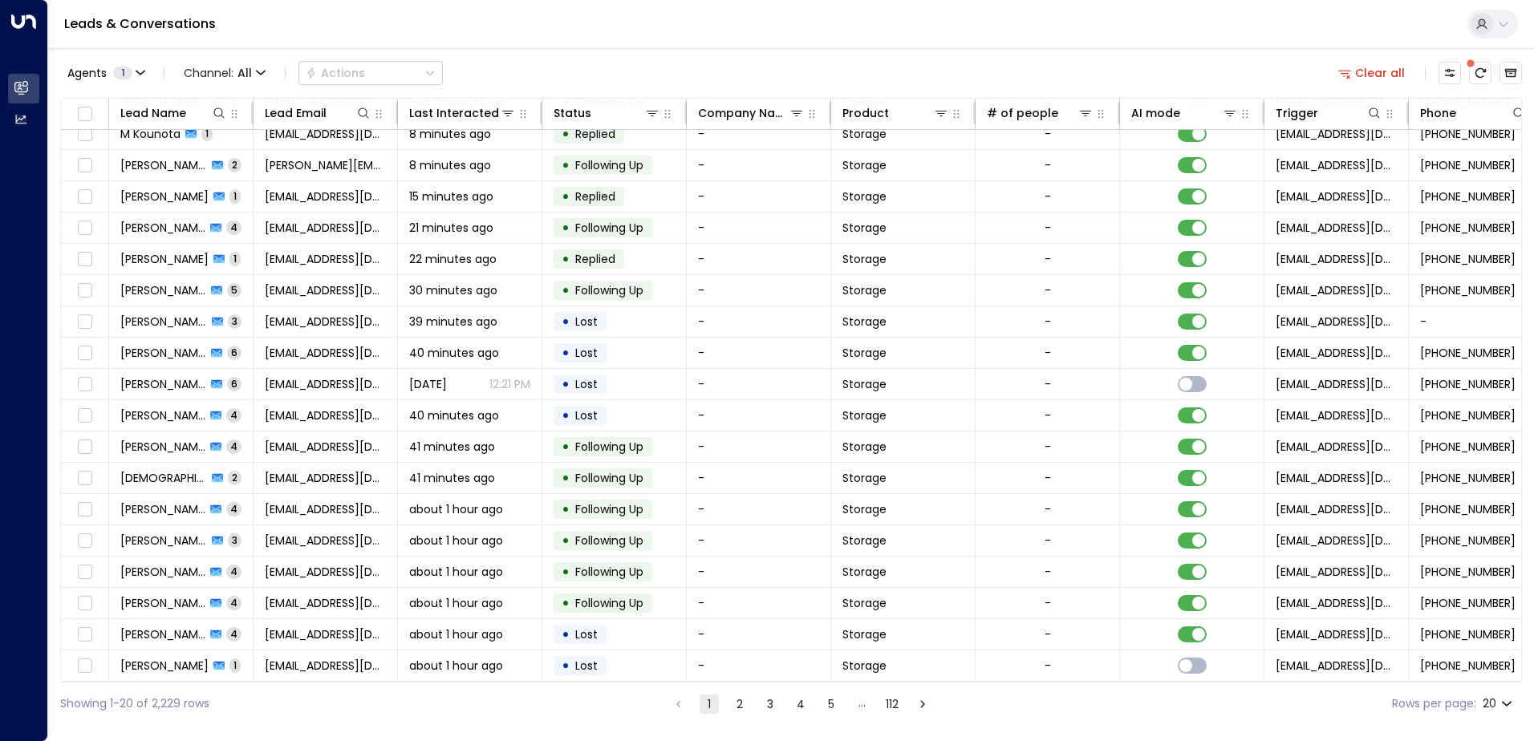
click at [997, 30] on div "Leads & Conversations" at bounding box center [791, 24] width 1486 height 49
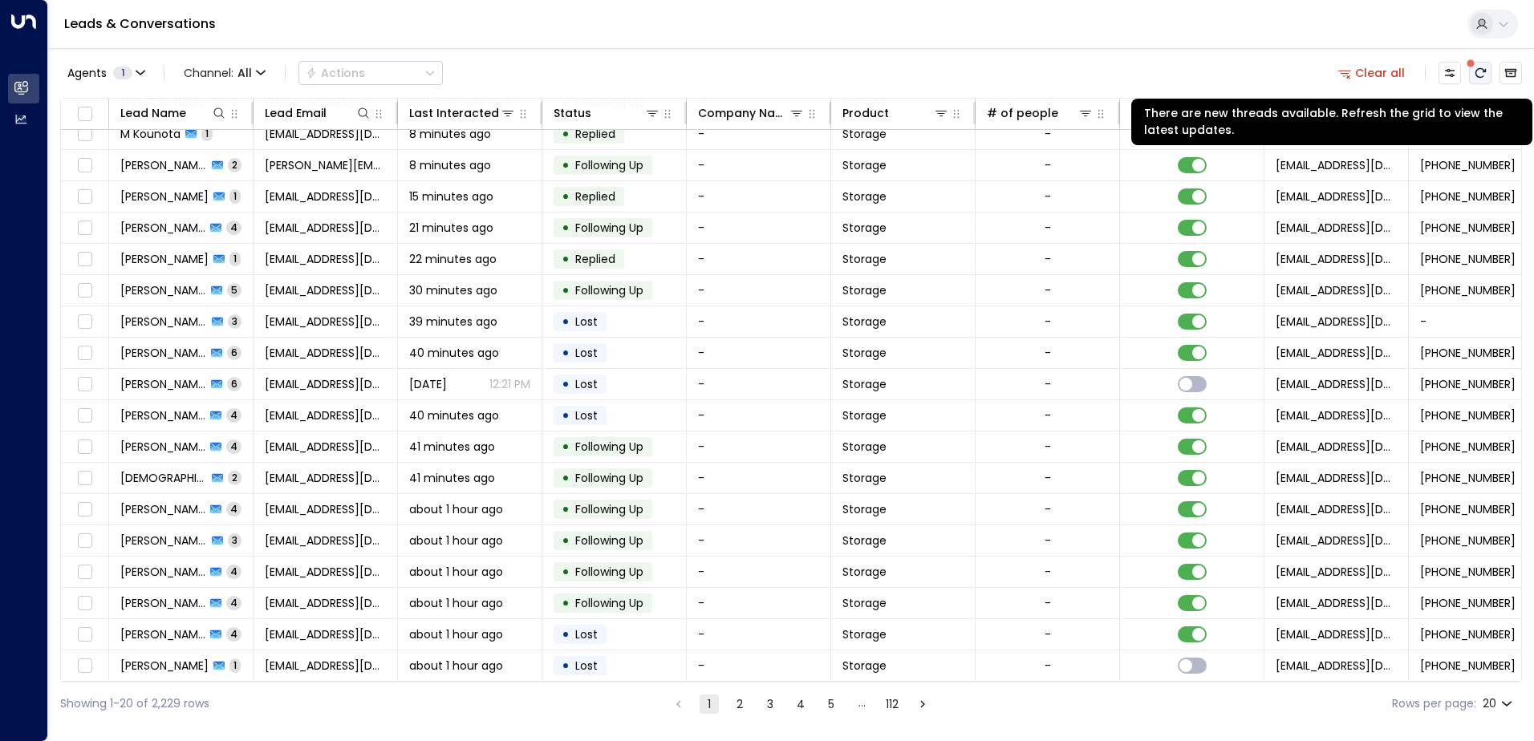
click at [1481, 72] on icon "There are new threads available. Refresh the grid to view the latest updates." at bounding box center [1479, 73] width 13 height 13
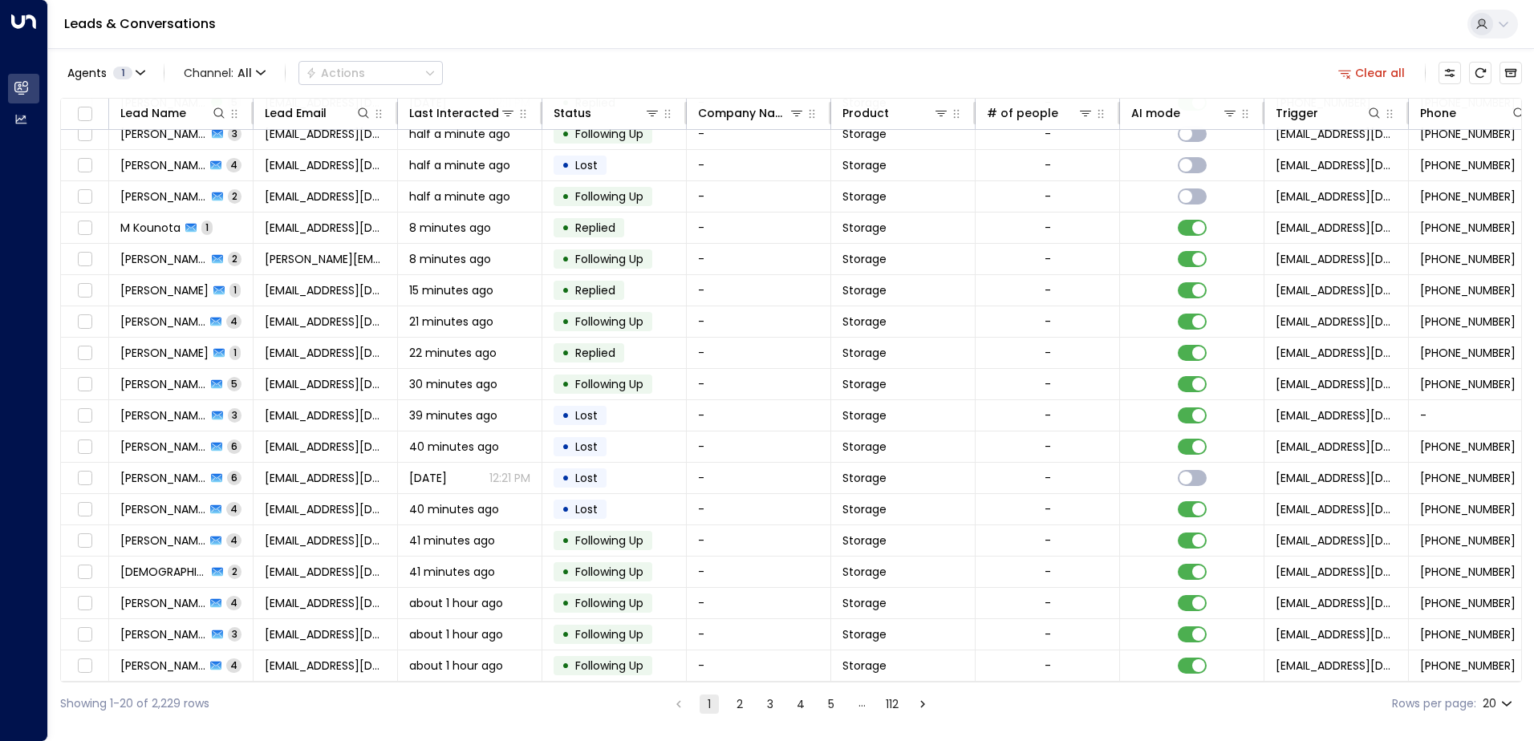
drag, startPoint x: 764, startPoint y: 685, endPoint x: 626, endPoint y: 685, distance: 138.0
click at [626, 685] on div "Showing 1-20 of 2,229 rows 1 2 3 4 5 … 112 Rows per page: 20 **" at bounding box center [790, 704] width 1461 height 43
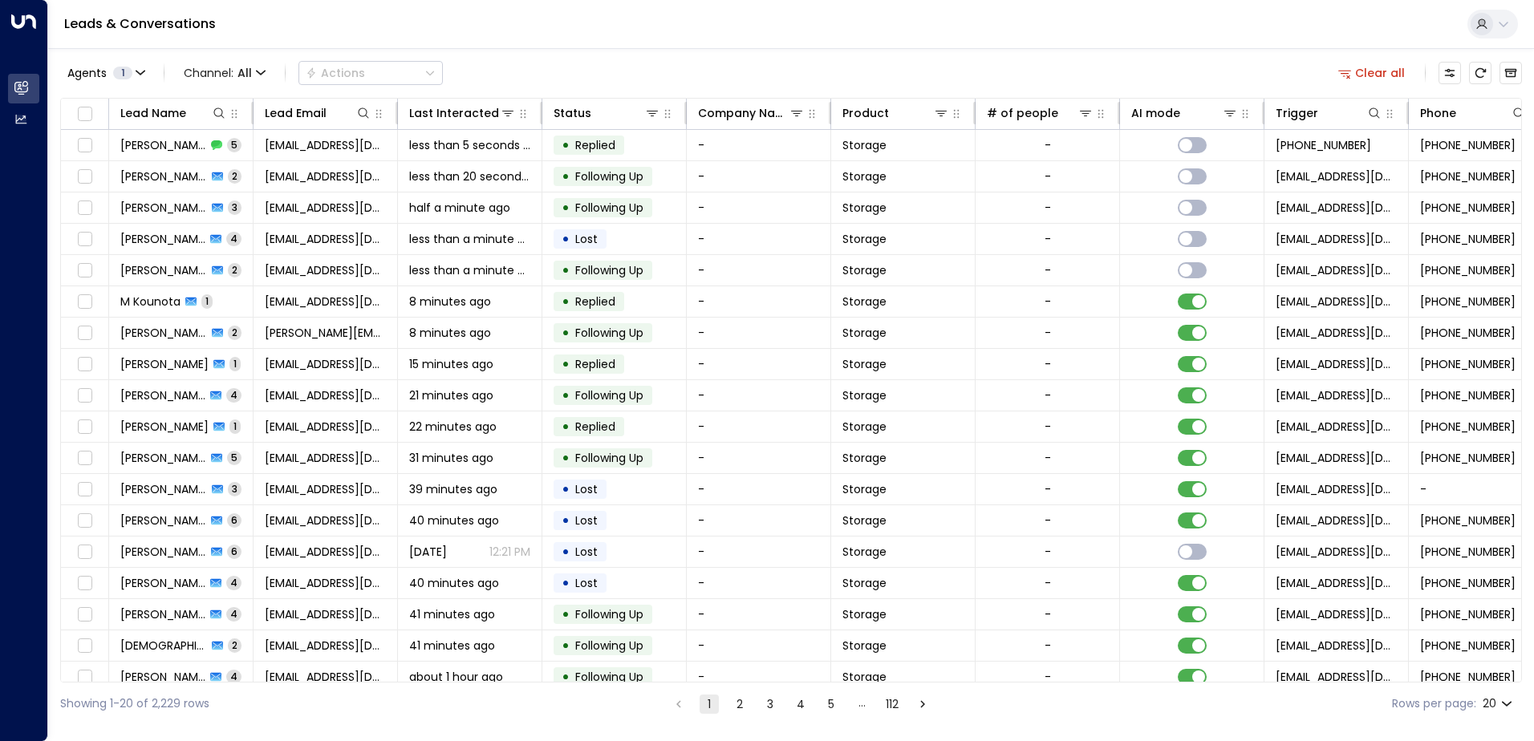
scroll to position [0, 183]
